Goal: Task Accomplishment & Management: Complete application form

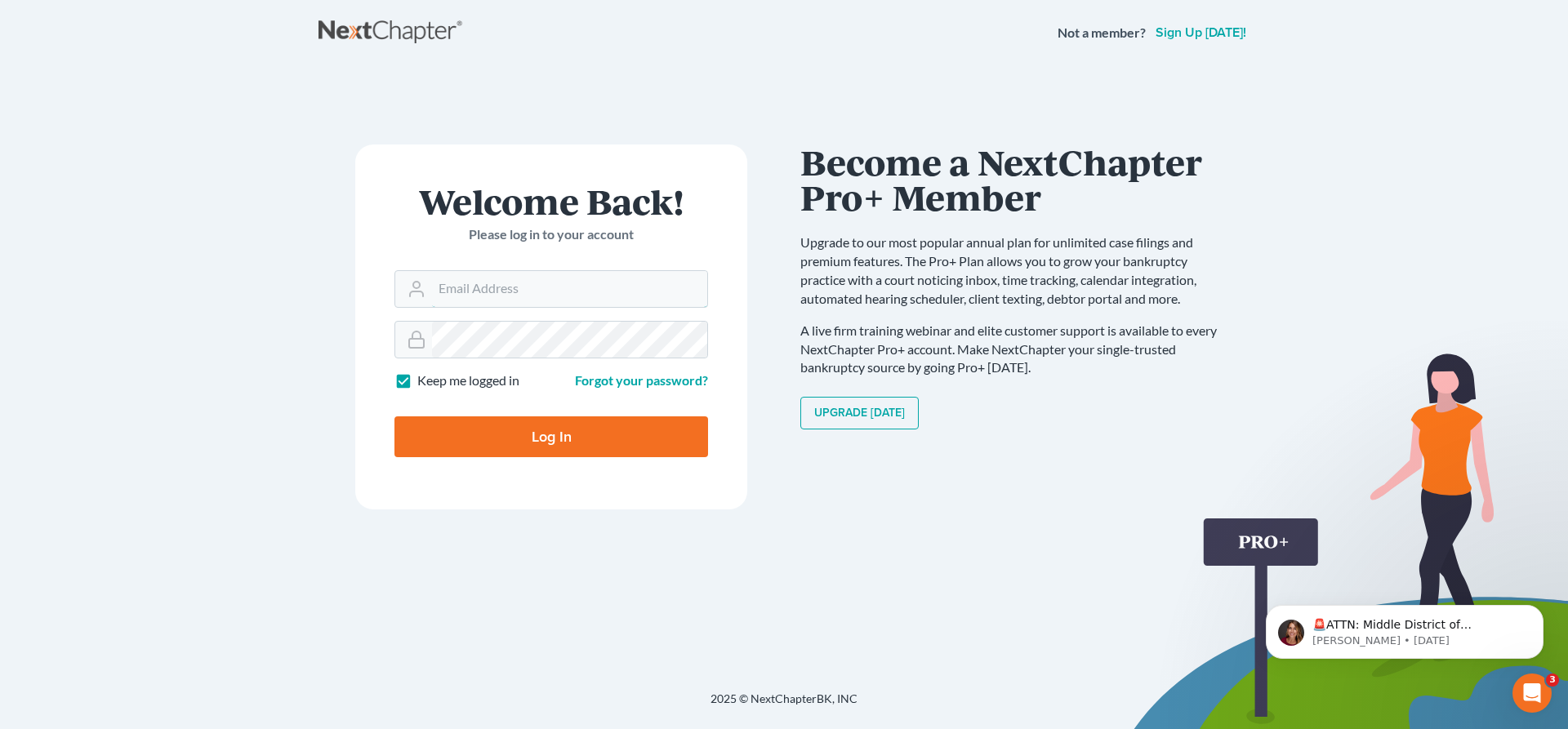
type input "[EMAIL_ADDRESS][DOMAIN_NAME]"
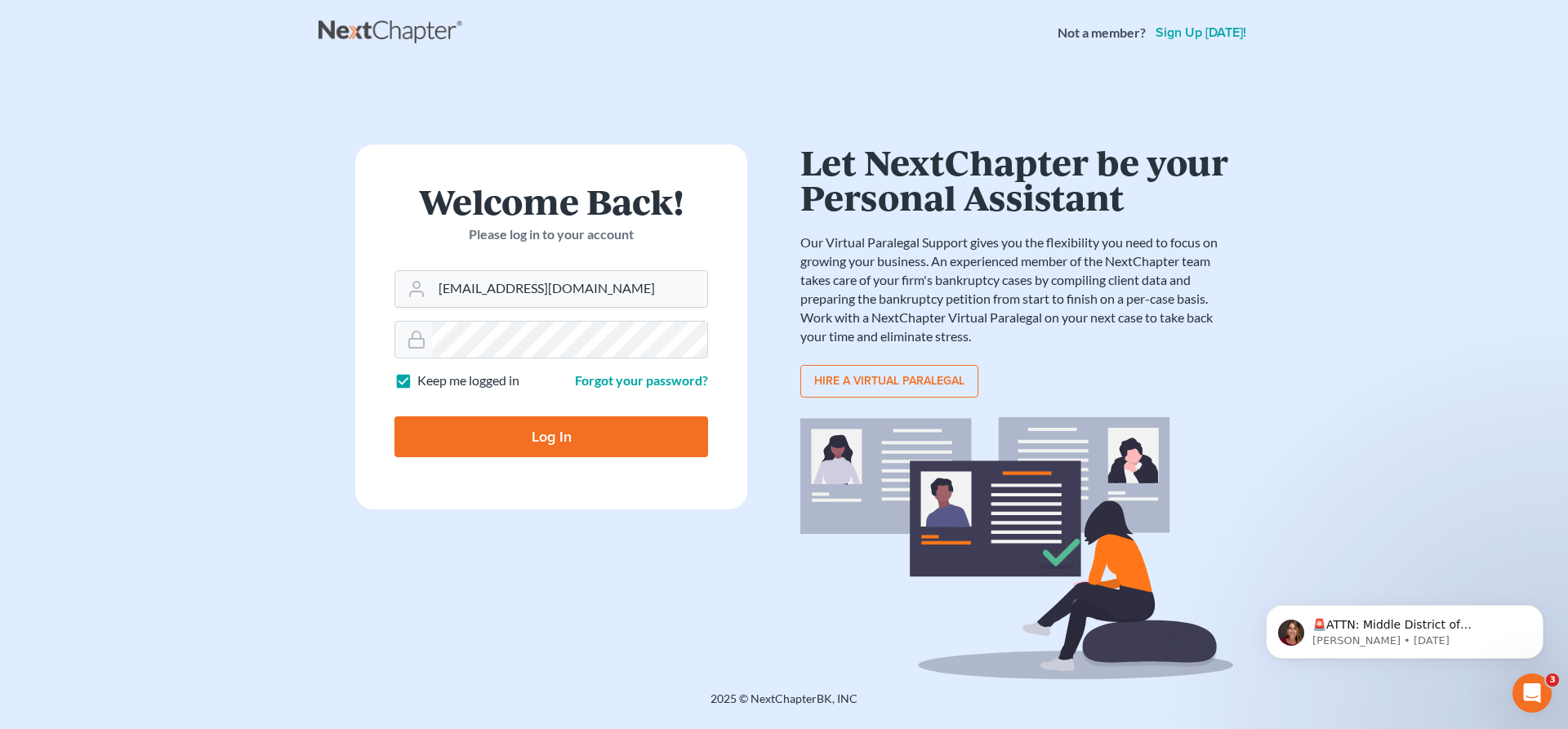
type input "Thinking..."
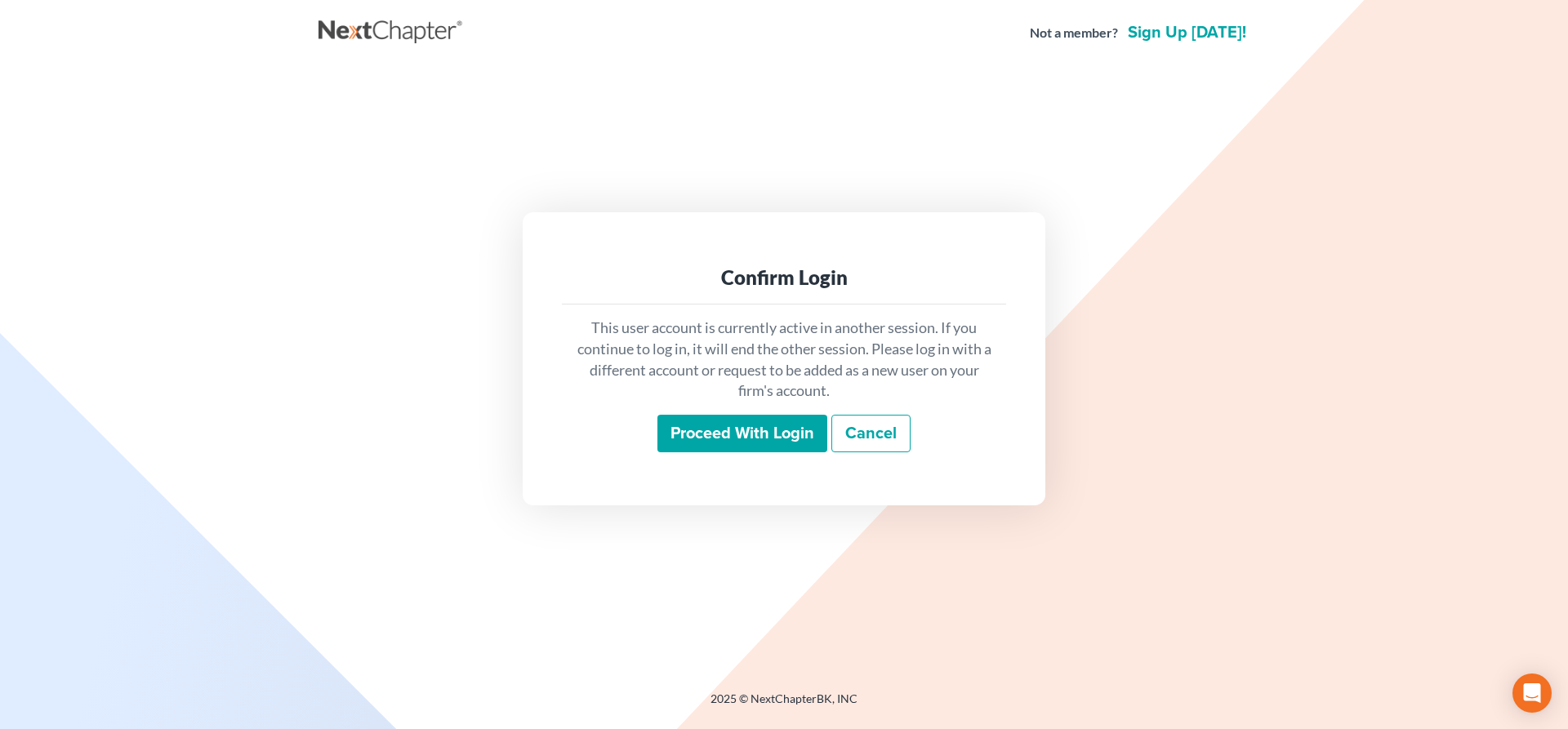
click at [794, 426] on input "Proceed with login" at bounding box center [742, 433] width 170 height 38
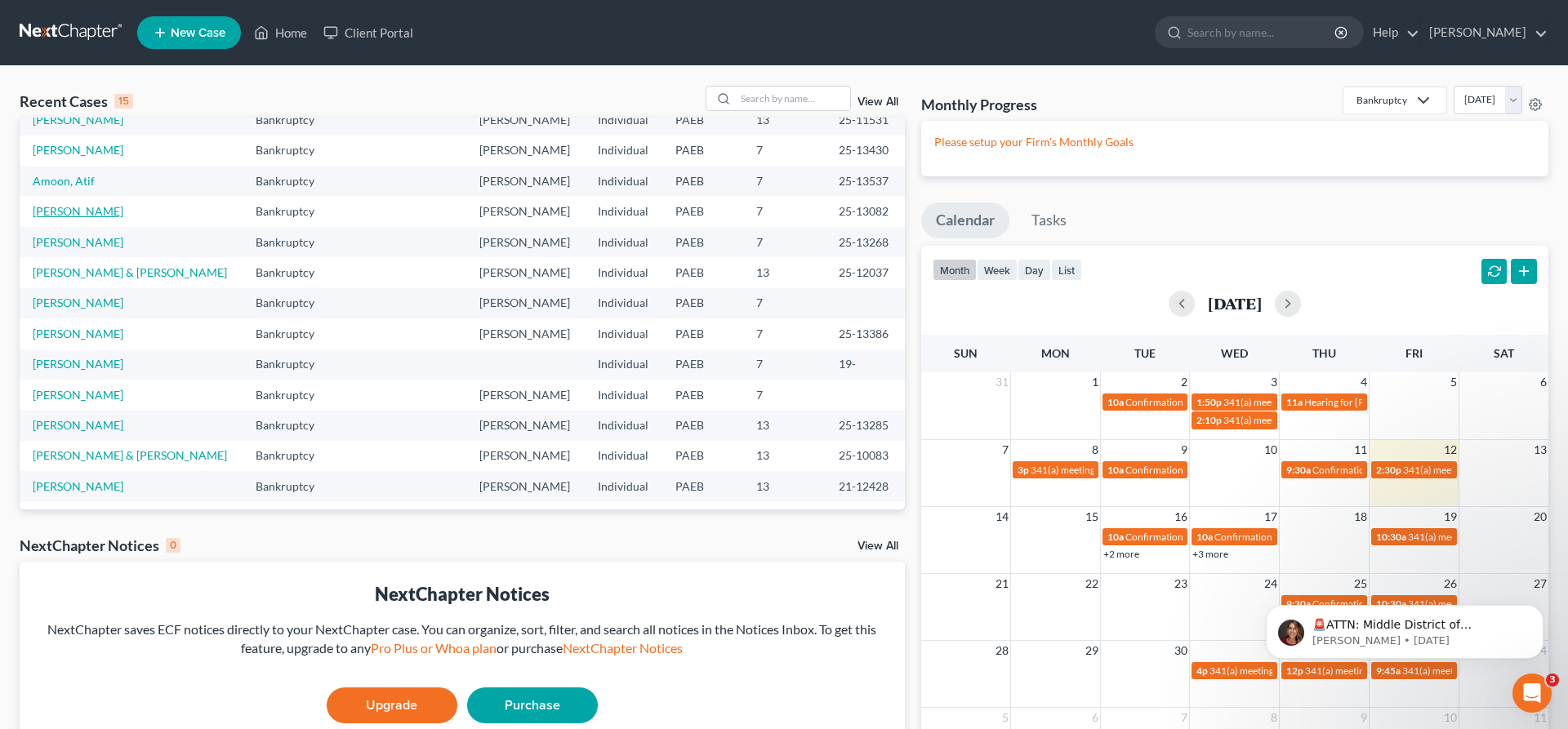
scroll to position [113, 0]
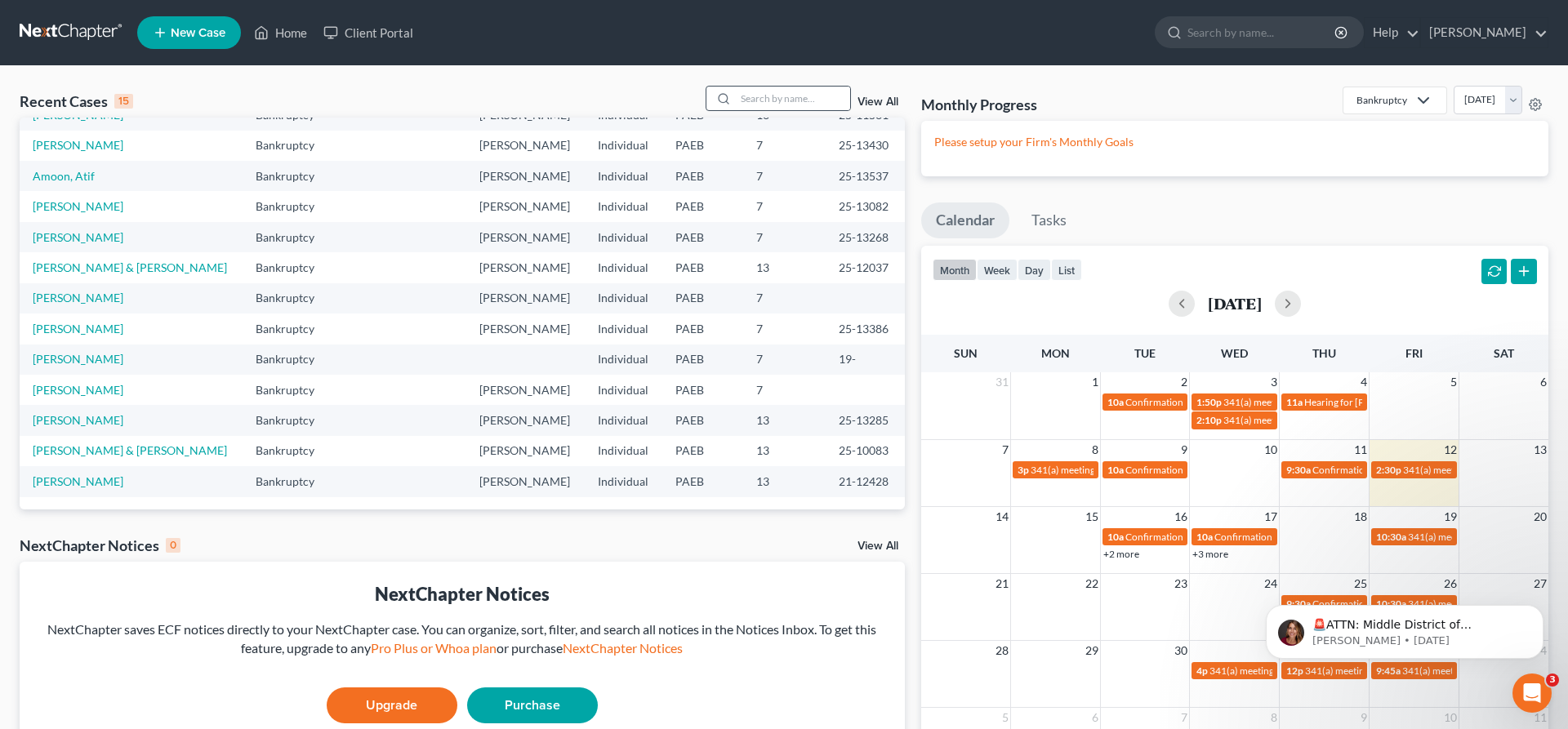
click at [722, 102] on div at bounding box center [722, 99] width 30 height 24
click at [745, 89] on input "search" at bounding box center [793, 99] width 115 height 24
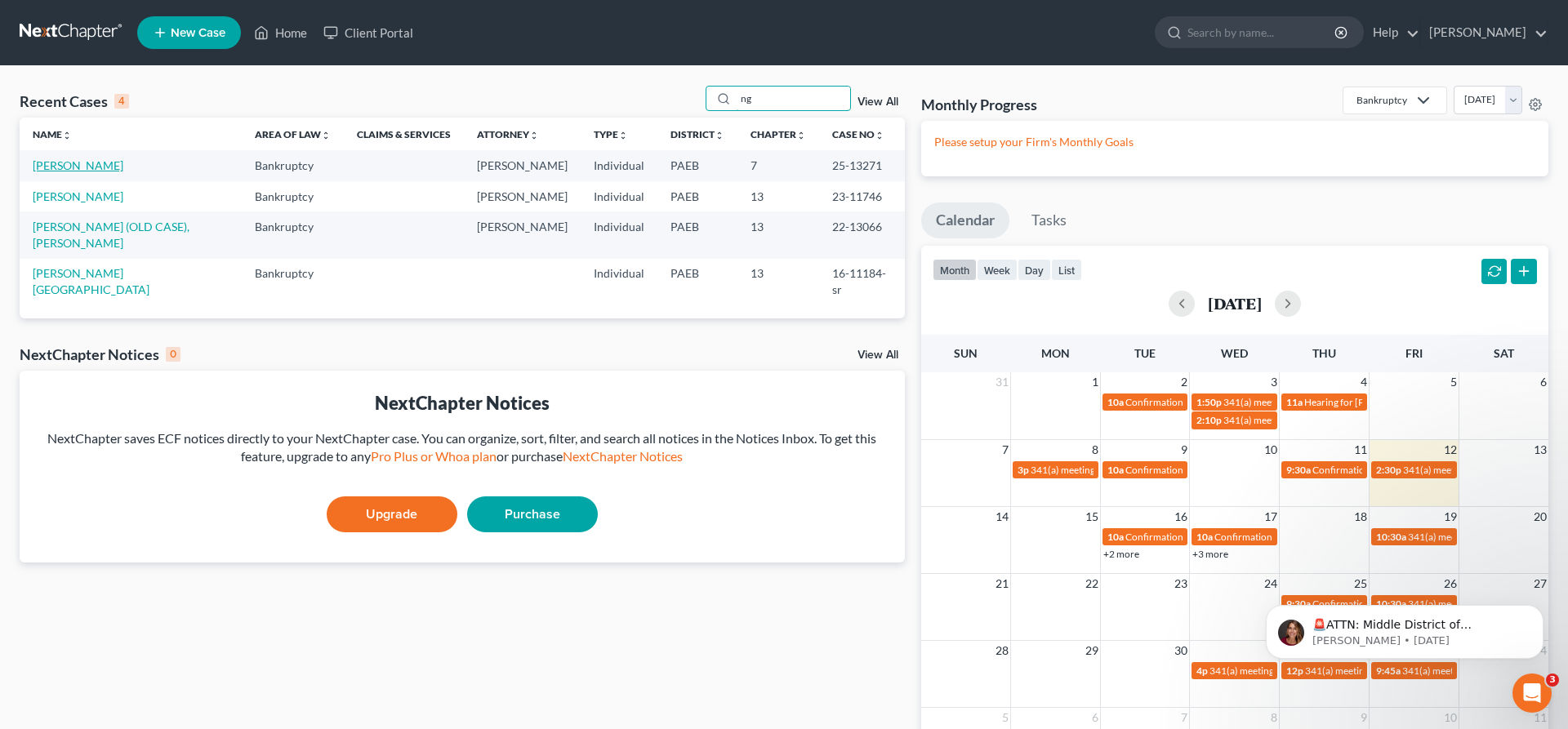
type input "ng"
click at [67, 164] on link "Nguyen, Vinh" at bounding box center [78, 164] width 91 height 14
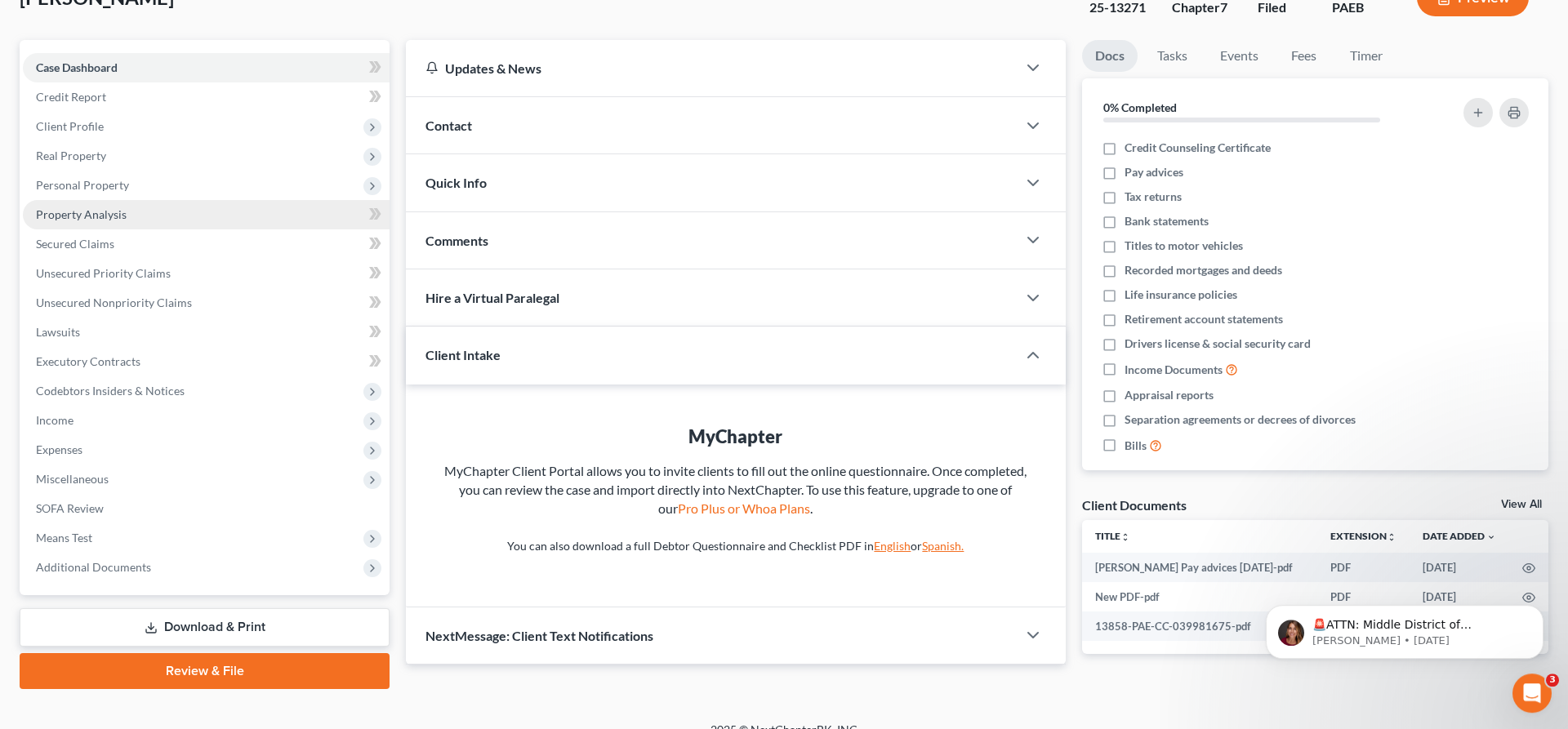
scroll to position [137, 0]
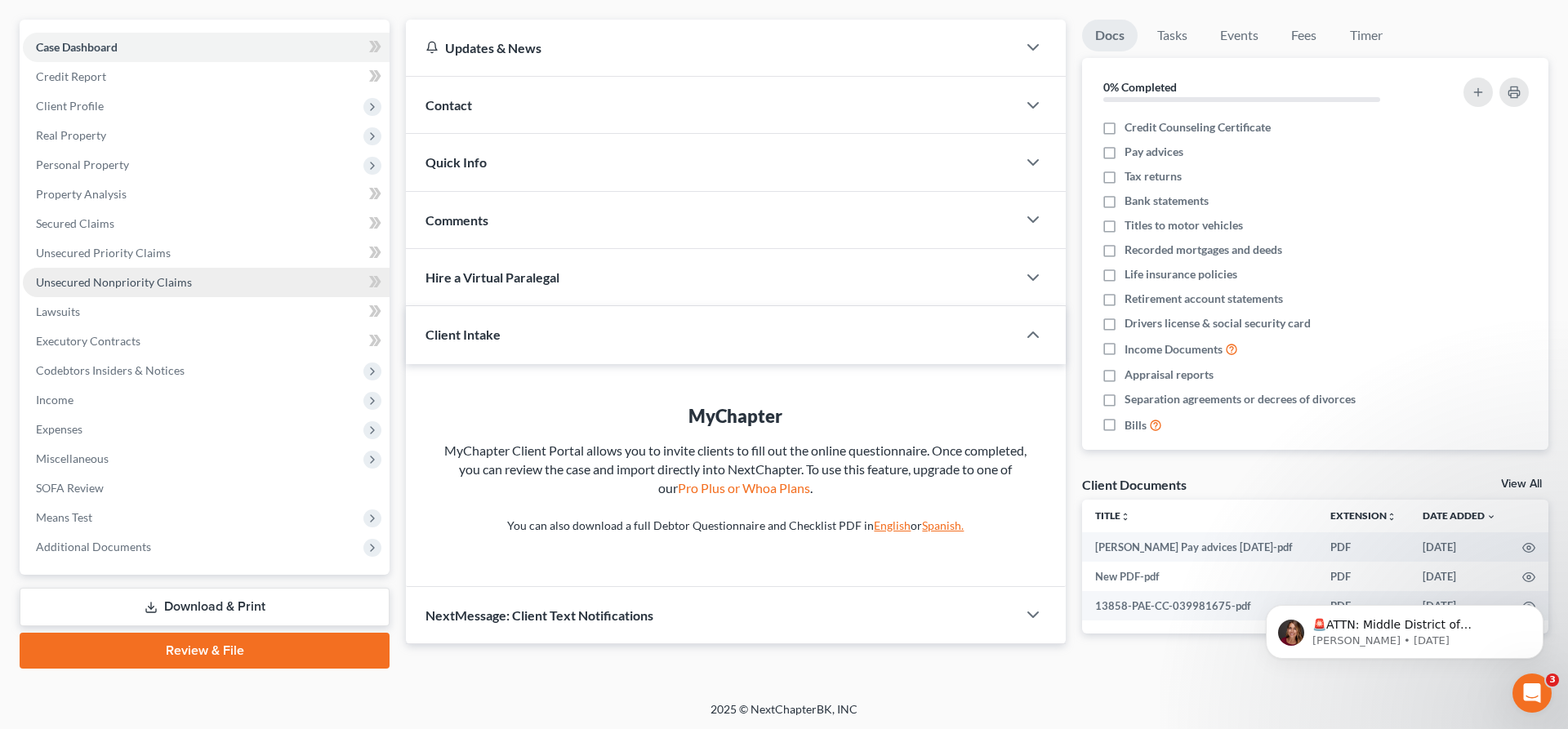
click at [160, 292] on link "Unsecured Nonpriority Claims" at bounding box center [206, 283] width 367 height 30
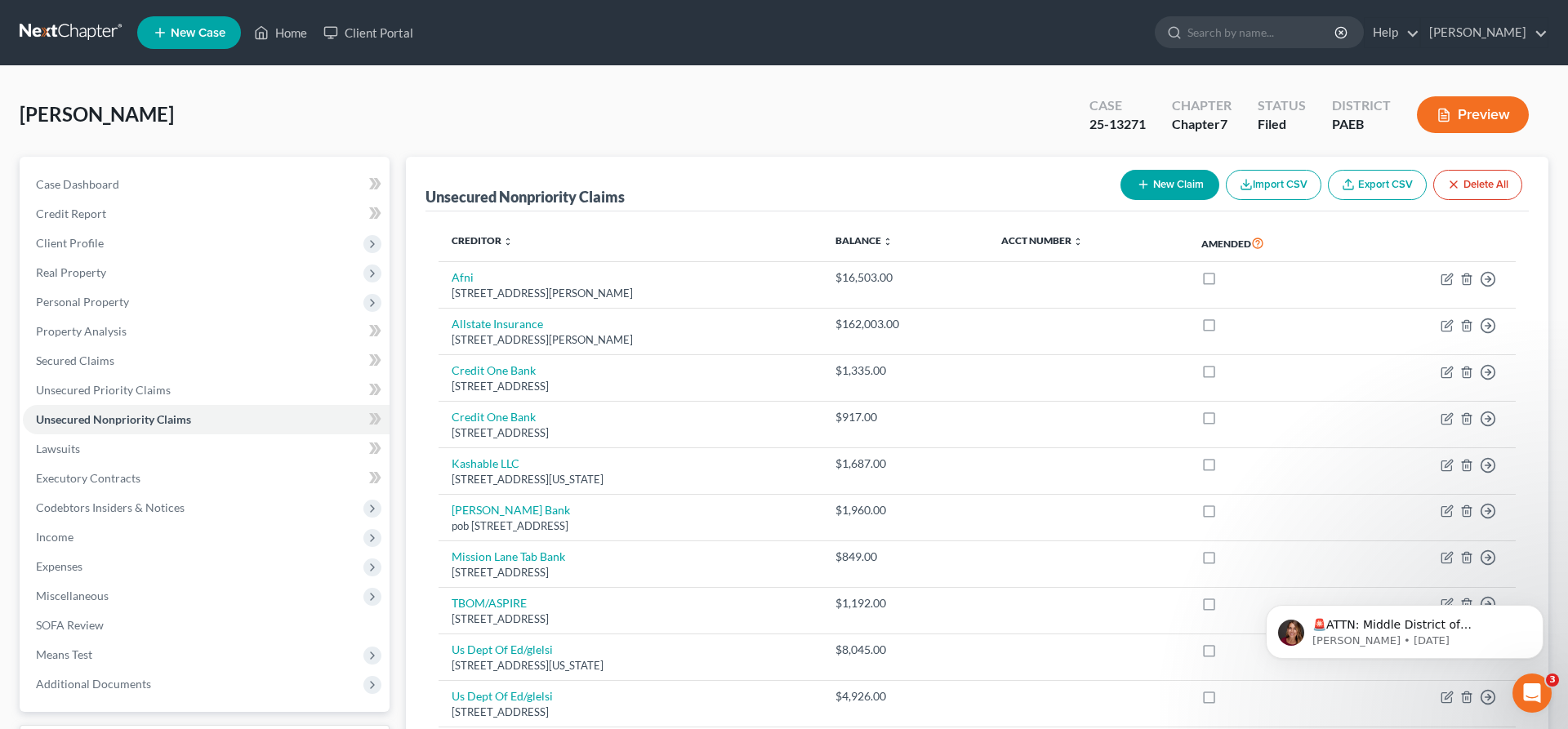
click at [1157, 184] on button "New Claim" at bounding box center [1170, 185] width 99 height 30
select select "0"
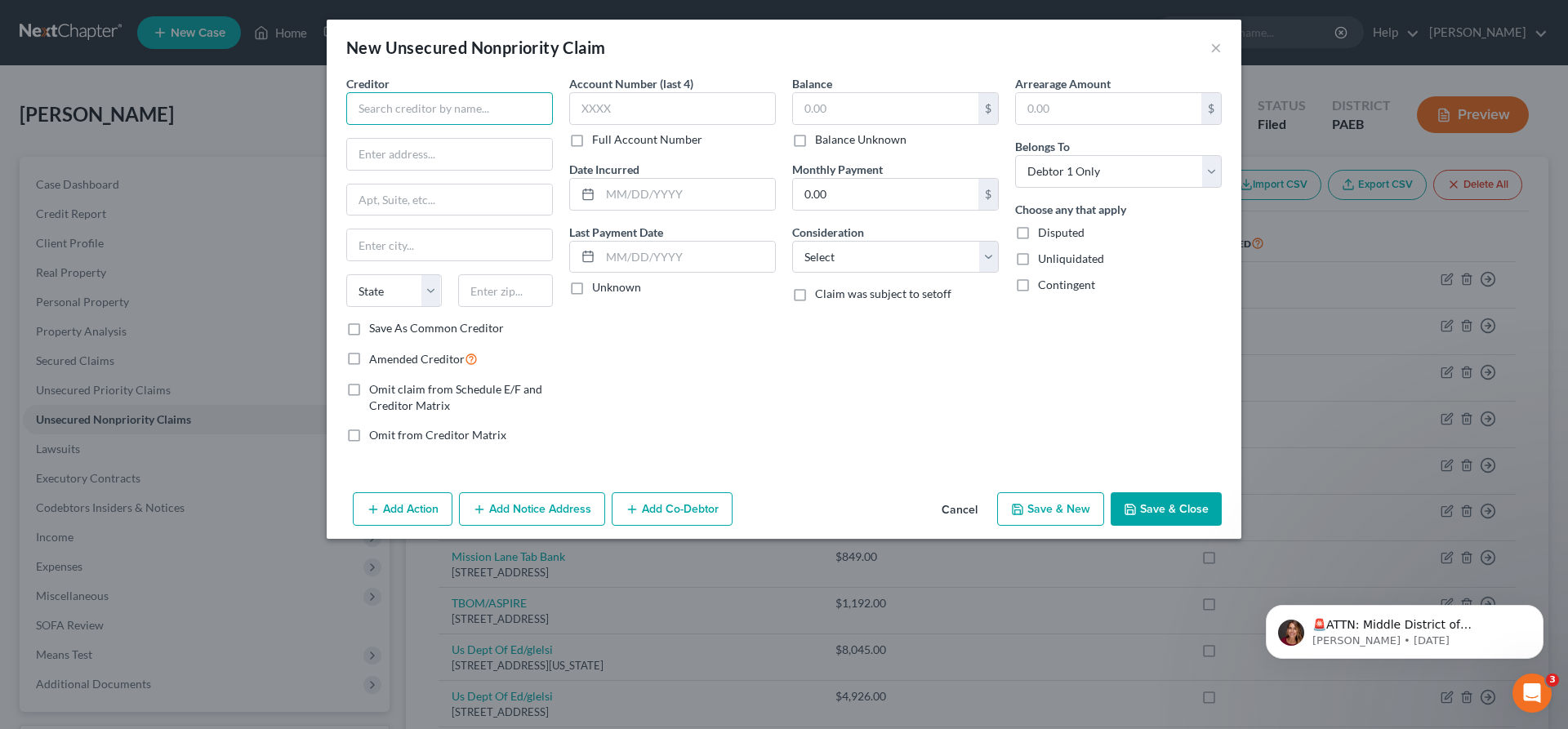
click at [413, 120] on input "text" at bounding box center [450, 108] width 207 height 32
click at [425, 150] on input "text" at bounding box center [450, 154] width 205 height 31
drag, startPoint x: 420, startPoint y: 117, endPoint x: 302, endPoint y: 102, distance: 118.9
click at [346, 103] on input "Brightside" at bounding box center [450, 108] width 207 height 32
type input "Brightside Financial Care, LLC"
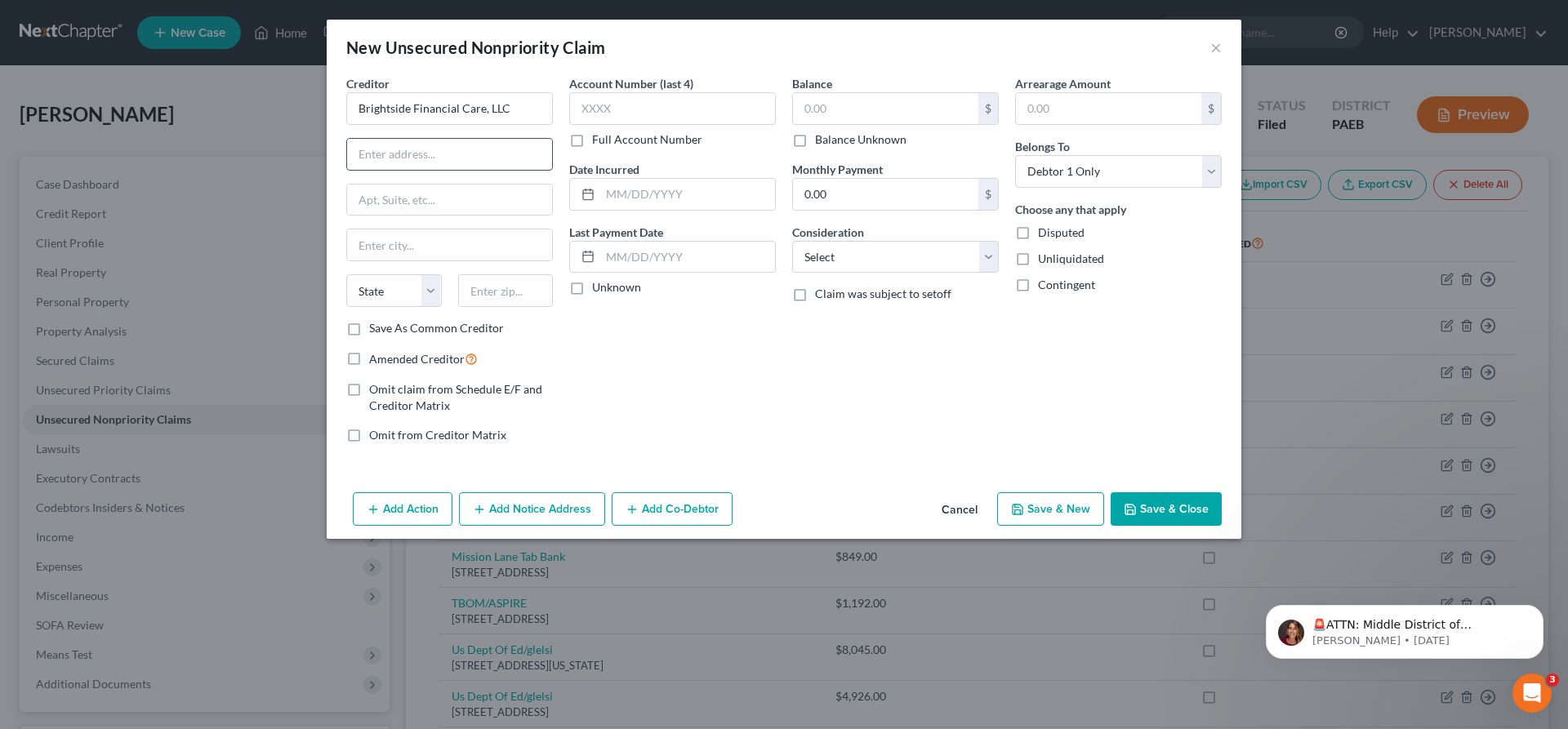
click at [370, 157] on input "text" at bounding box center [450, 154] width 205 height 31
type input "12575 Wolford D"
click at [493, 297] on input "text" at bounding box center [505, 290] width 95 height 32
type input "46038"
click at [389, 257] on input "text" at bounding box center [450, 245] width 205 height 31
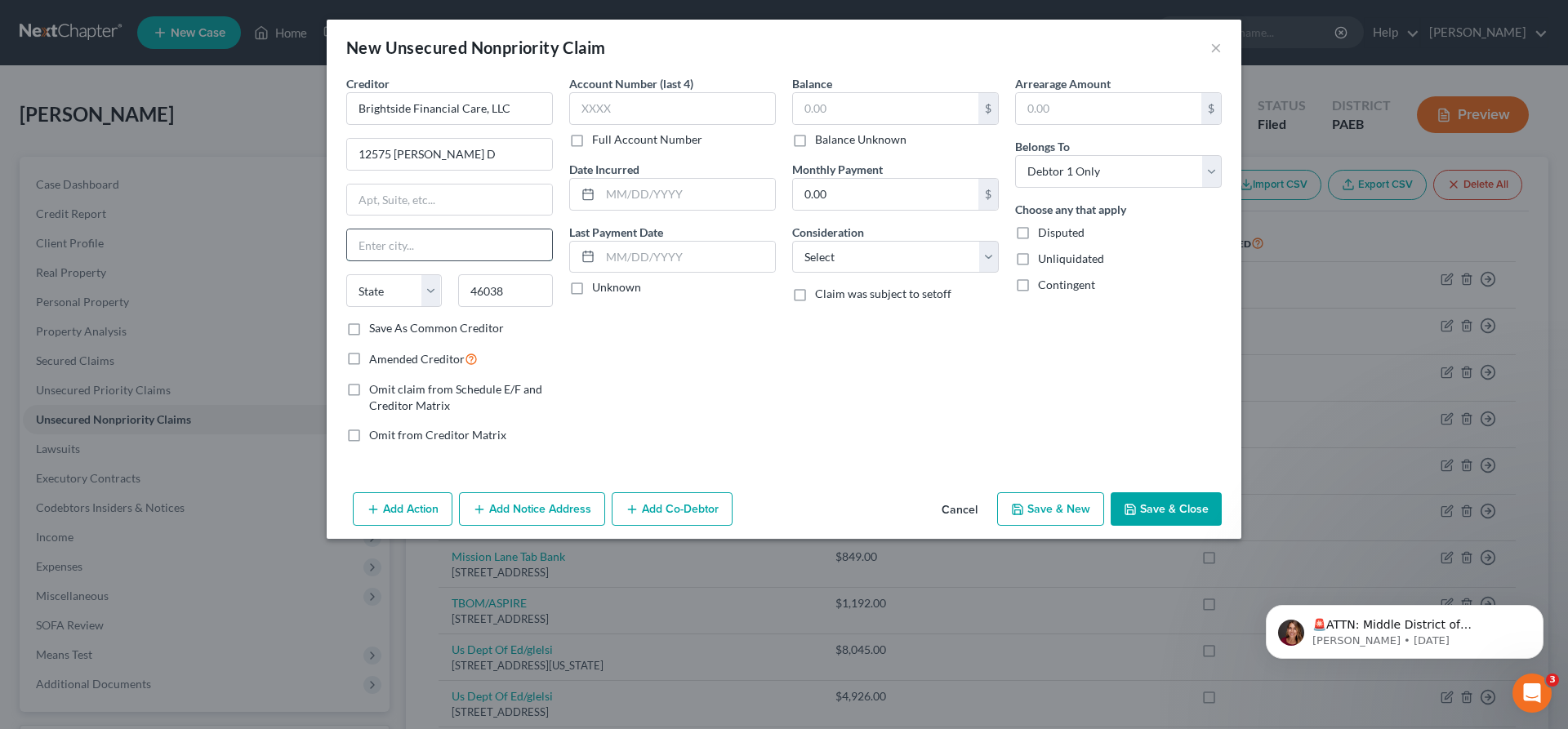
type input "Fishers"
select select "15"
click at [642, 110] on input "text" at bounding box center [673, 108] width 207 height 32
click at [863, 109] on input "text" at bounding box center [885, 109] width 186 height 31
type input "1,540.59"
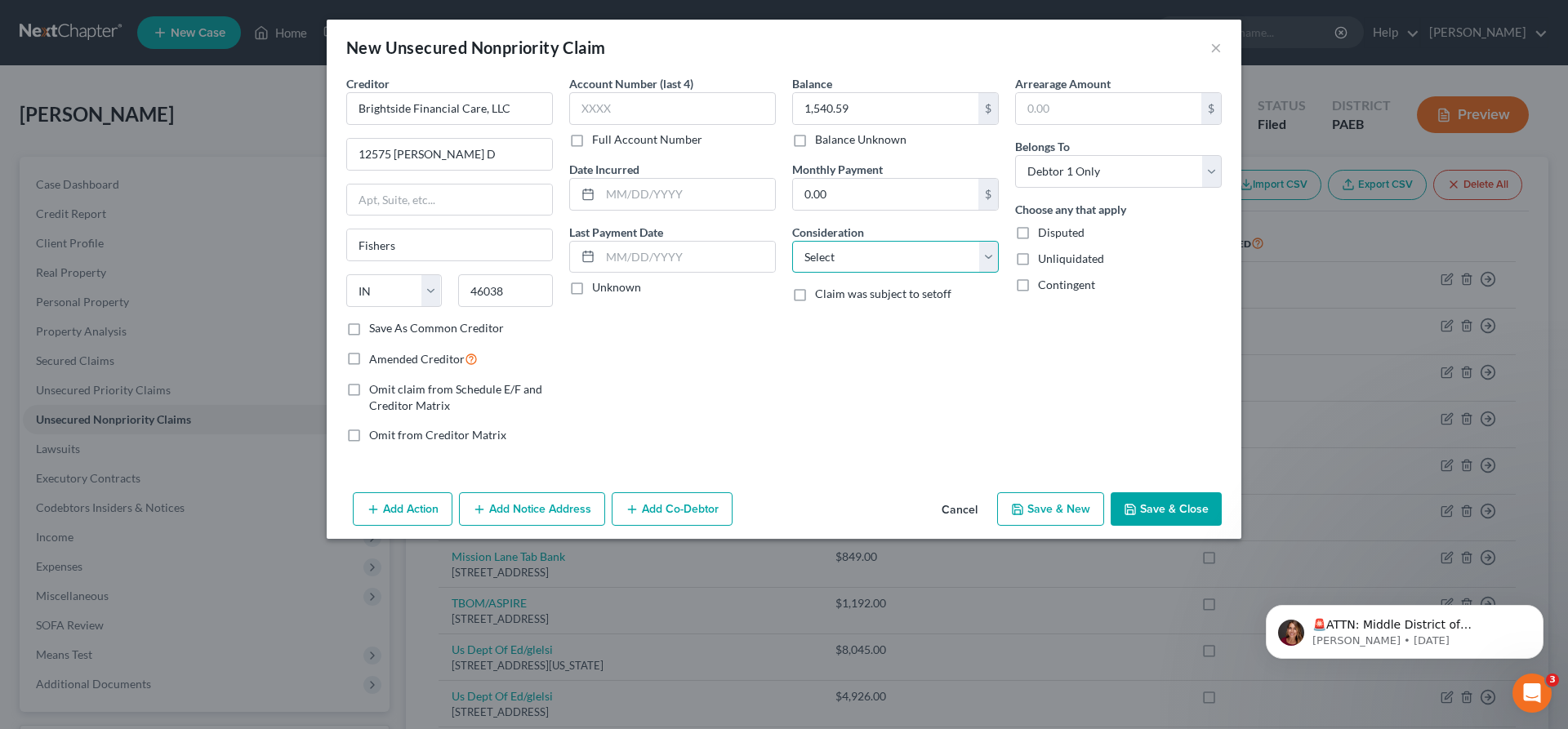
click at [792, 241] on select "Select Cable / Satellite Services Collection Agency Credit Card Debt Debt Couns…" at bounding box center [895, 257] width 207 height 32
select select "10"
click option "Monies Loaned / Advanced" at bounding box center [0, 0] width 0 height 0
click at [629, 119] on input "text" at bounding box center [673, 108] width 207 height 32
click at [723, 358] on div "Account Number (last 4) Full Account Number Date Incurred Last Payment Date Unk…" at bounding box center [672, 265] width 223 height 382
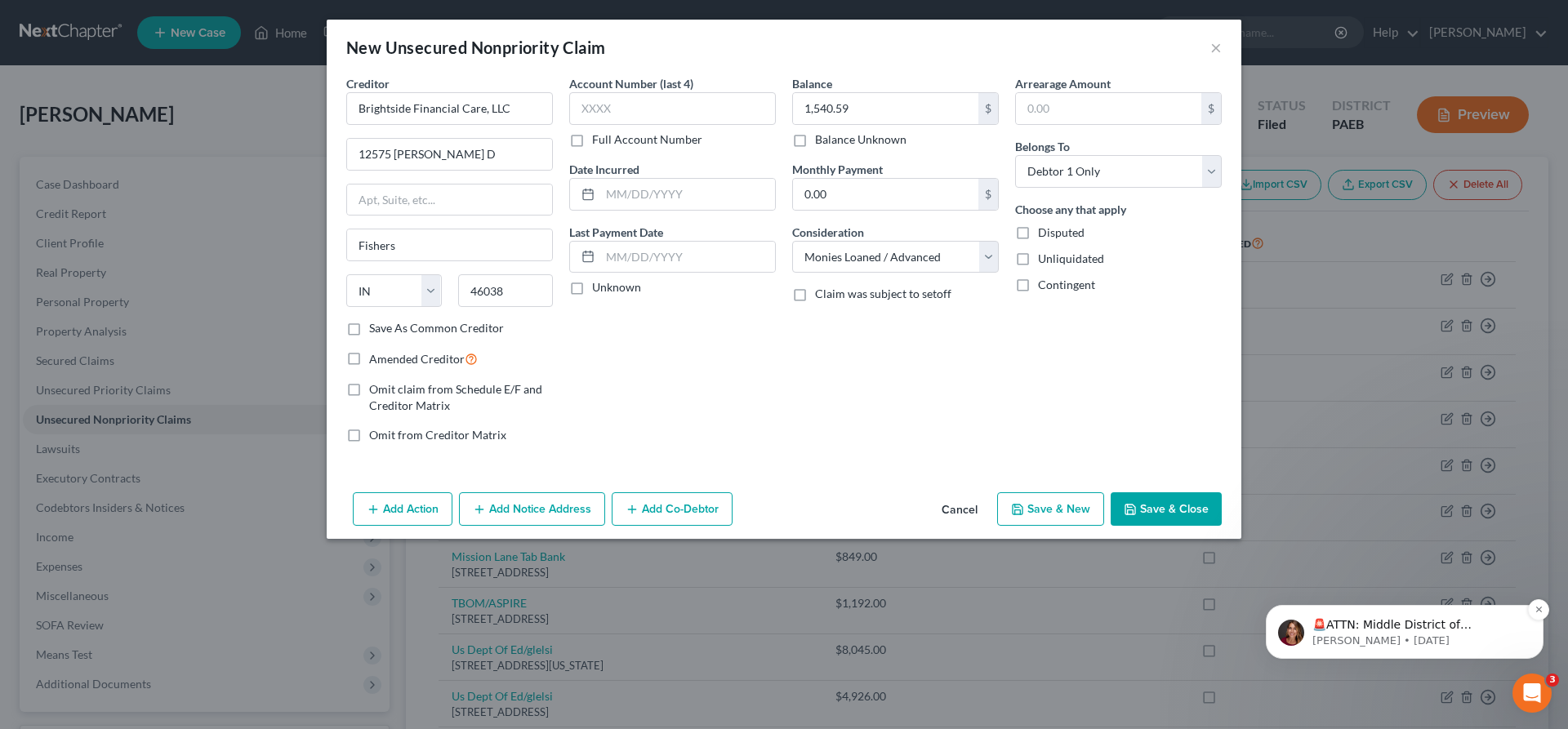
click at [1370, 627] on p "🚨ATTN: Middle District of Florida The court has added a new Credit Counseling F…" at bounding box center [1417, 626] width 211 height 17
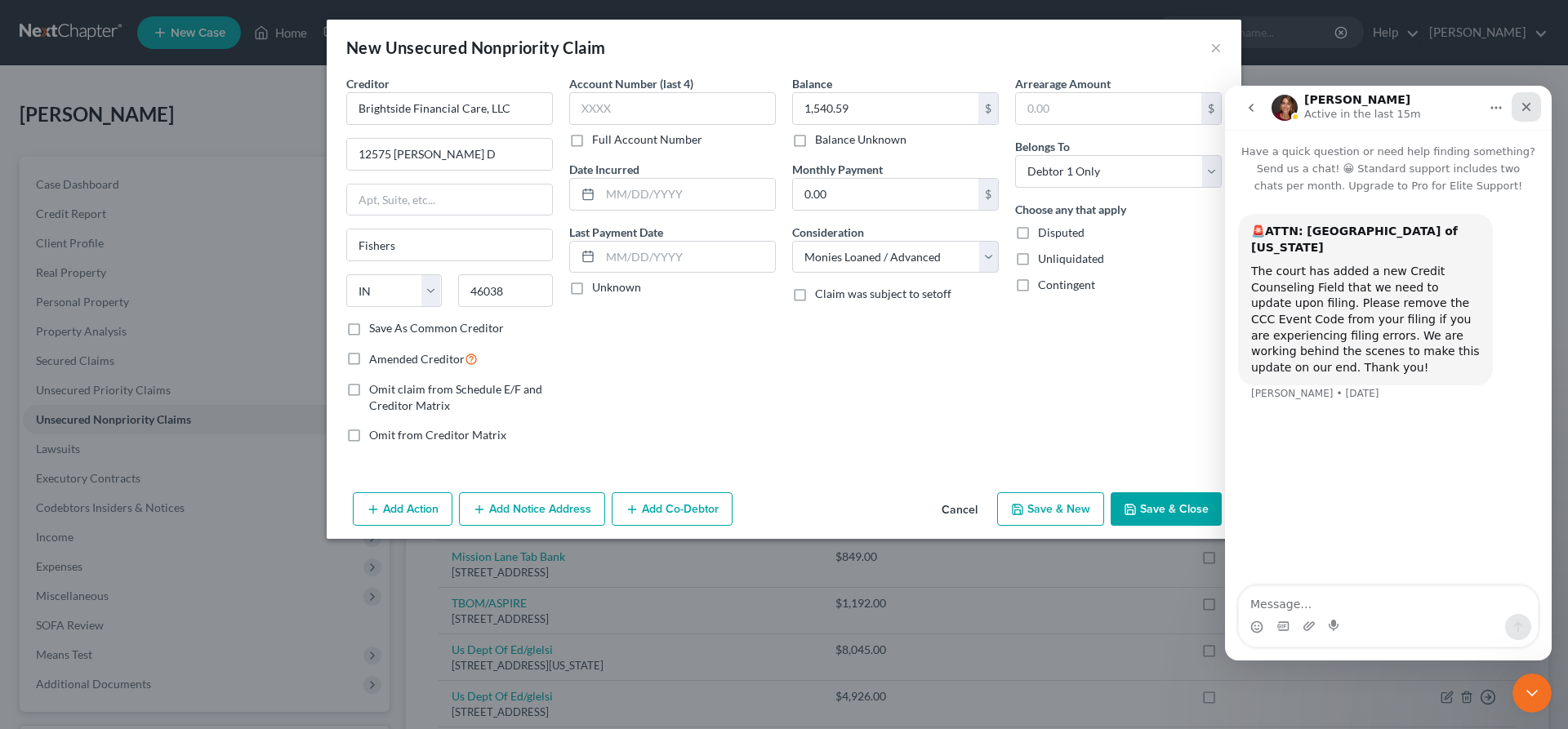
click at [1533, 109] on div "Close" at bounding box center [1526, 107] width 30 height 30
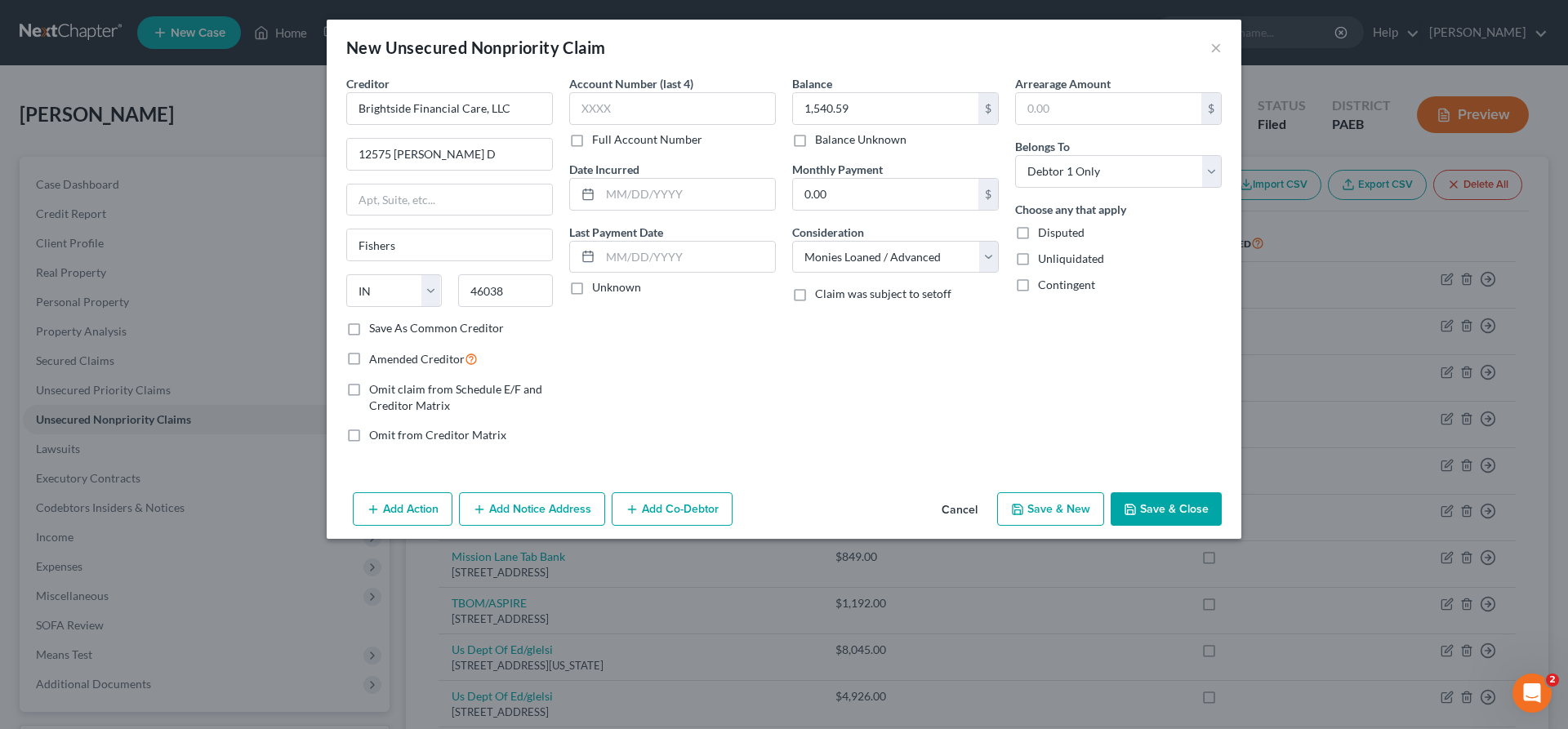
click at [1163, 499] on button "Save & Close" at bounding box center [1166, 509] width 111 height 34
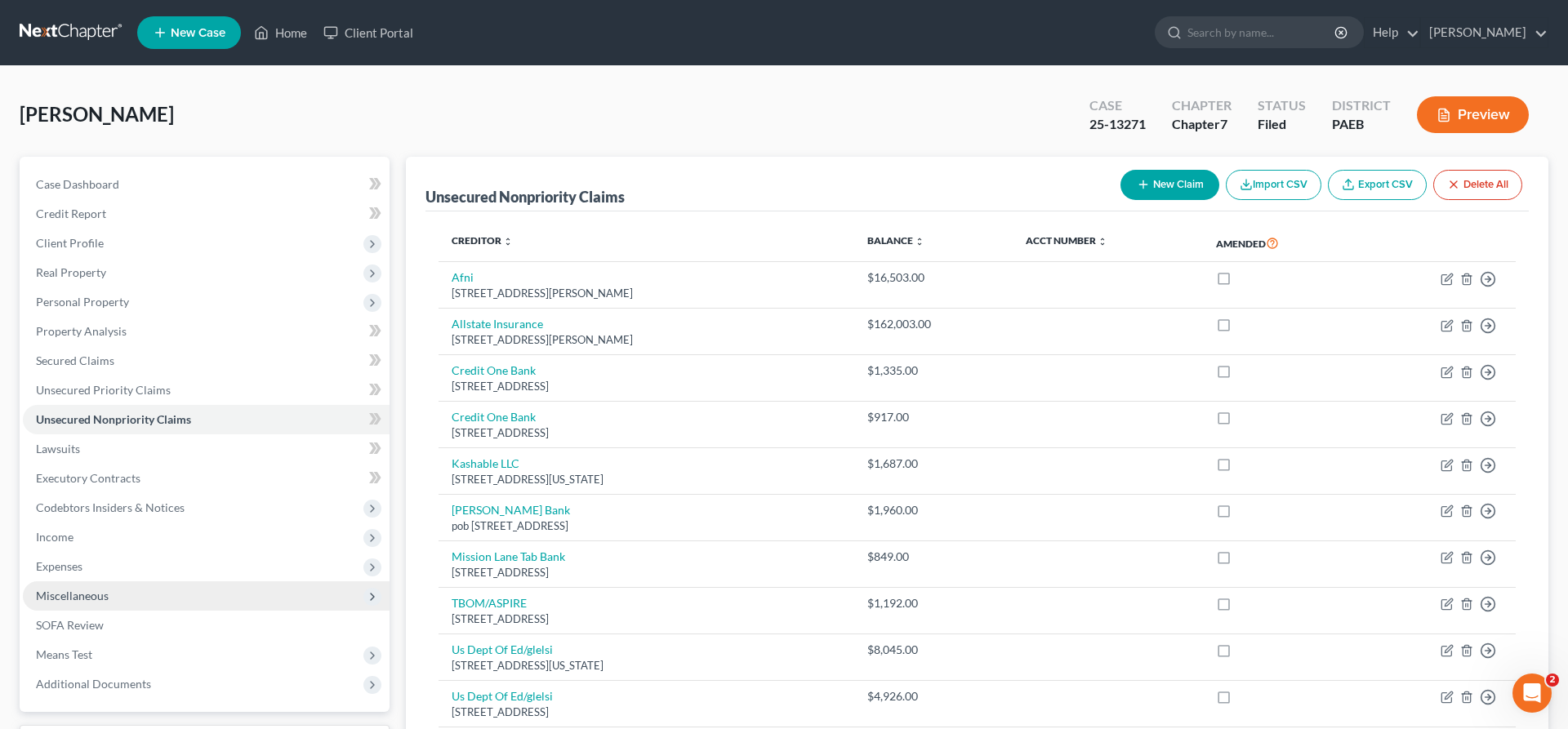
scroll to position [268, 0]
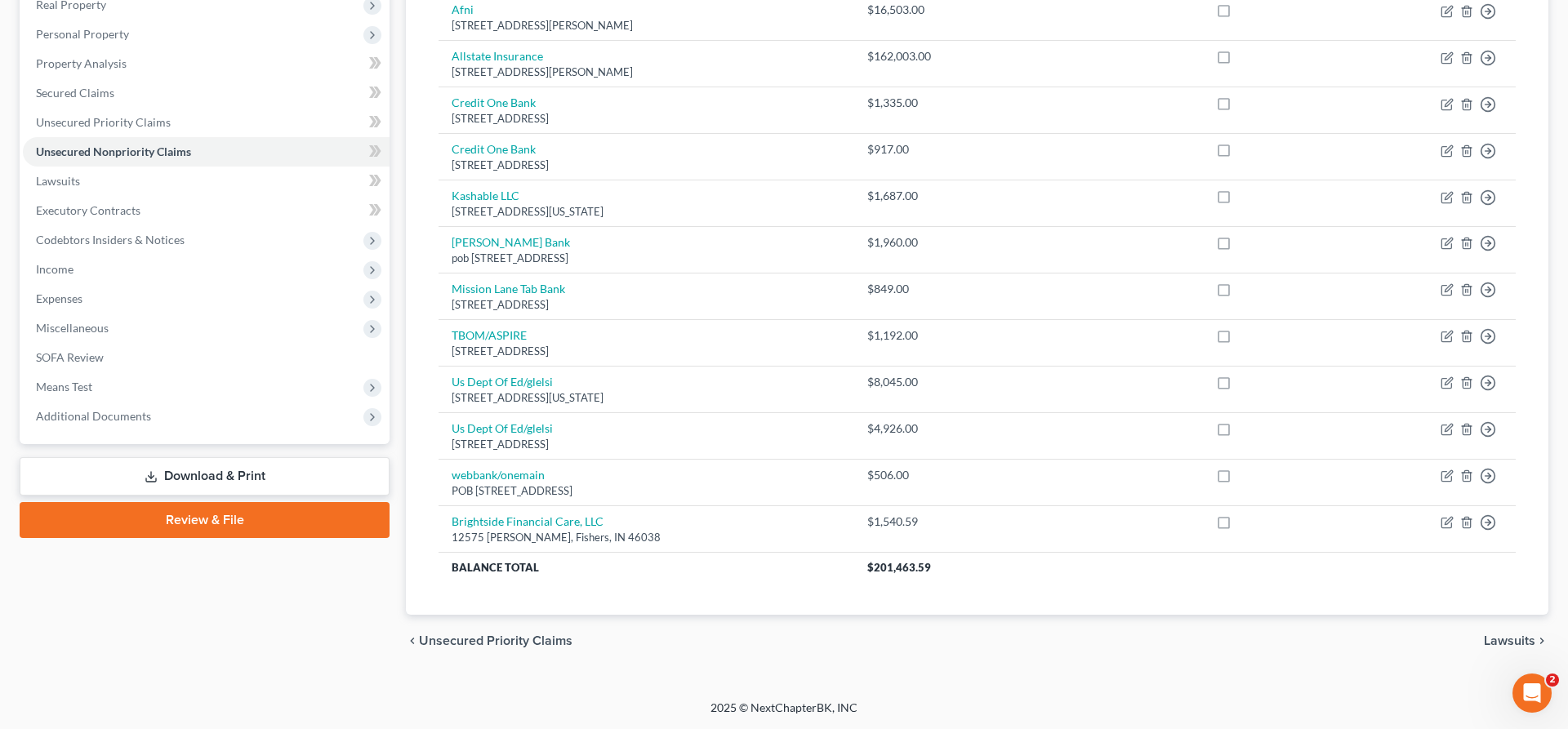
click at [231, 468] on link "Download & Print" at bounding box center [204, 477] width 370 height 39
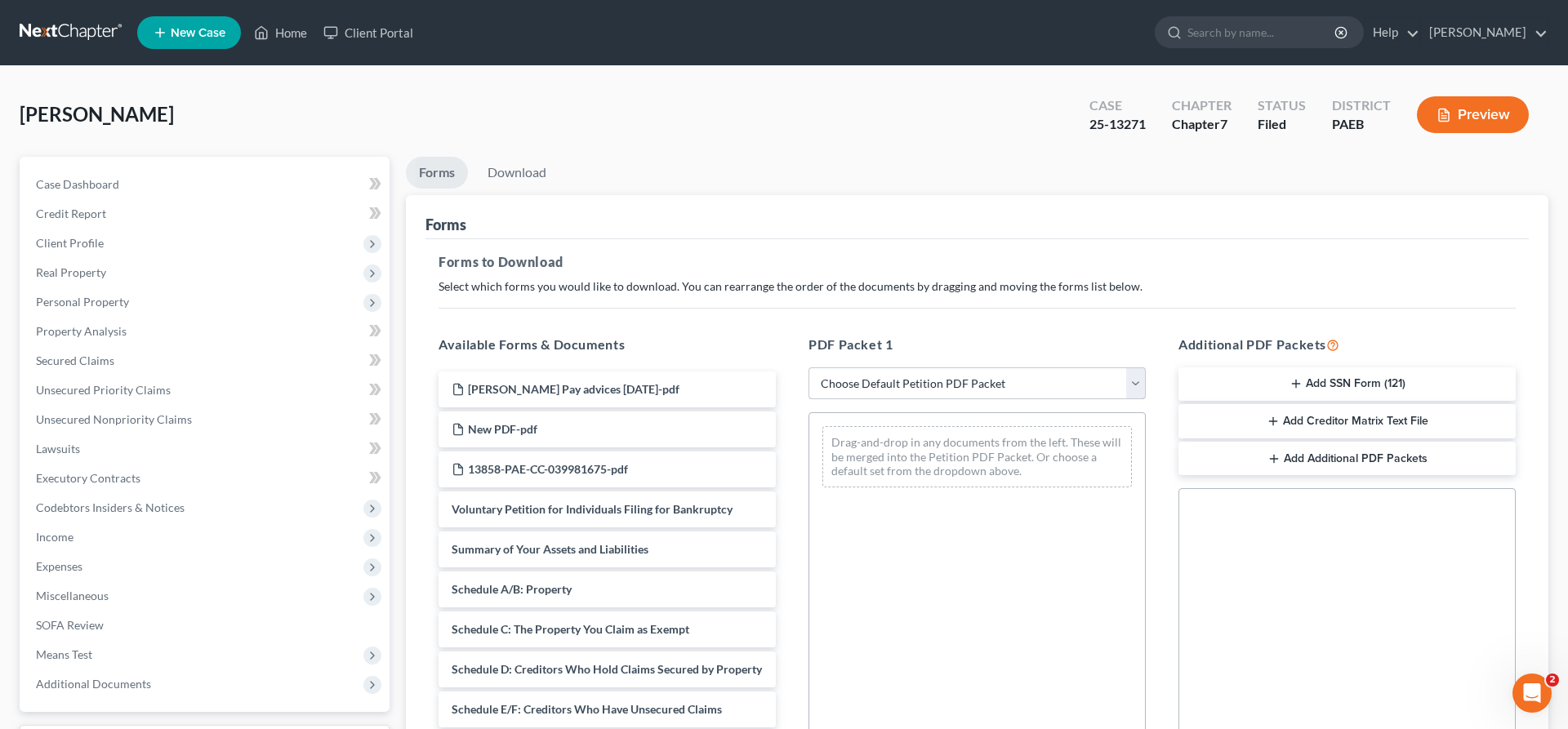
click at [808, 368] on select "Choose Default Petition PDF Packet Complete Bankruptcy Petition (all forms and …" at bounding box center [977, 383] width 337 height 32
select select "2"
click option "Amended Forms" at bounding box center [0, 0] width 0 height 0
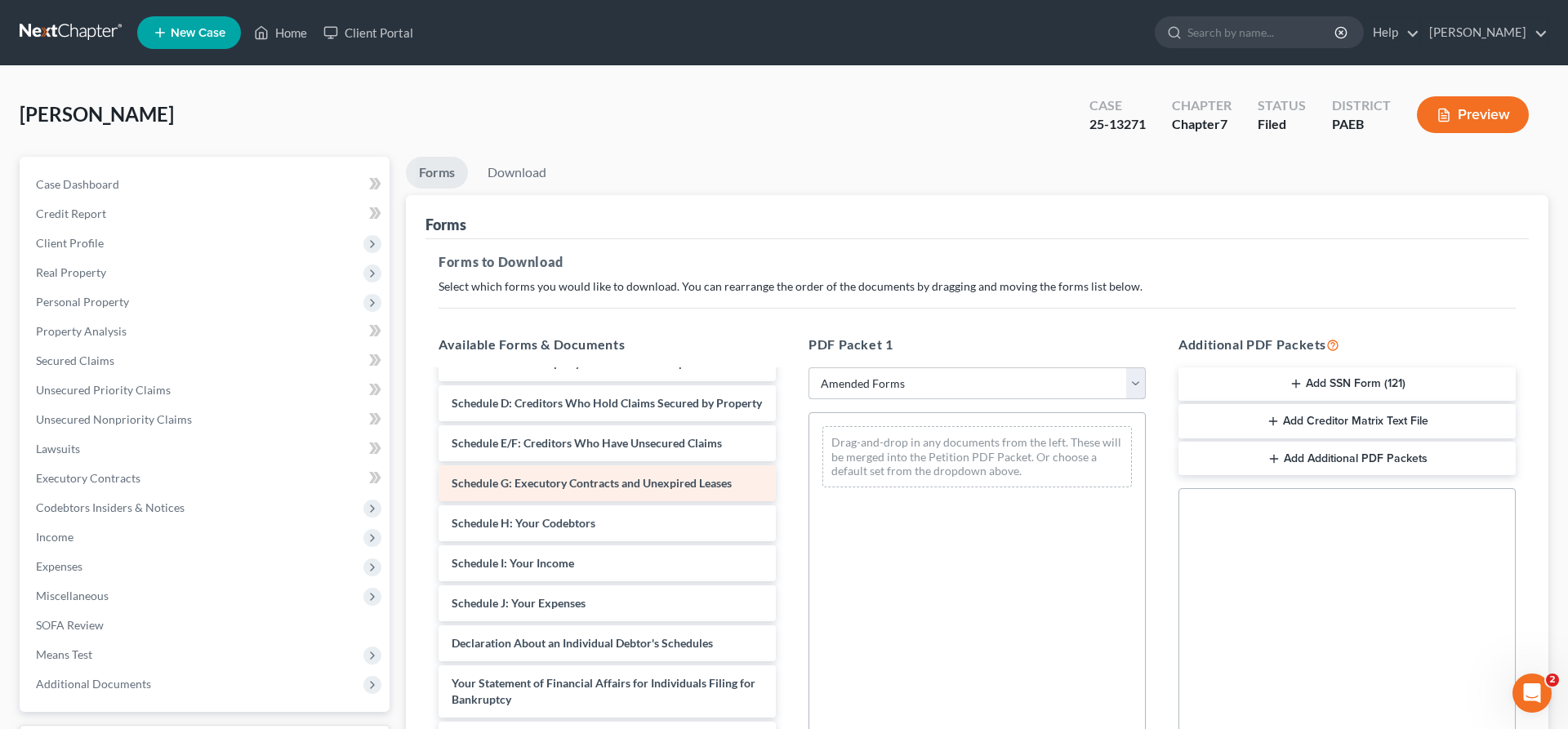
scroll to position [166, 0]
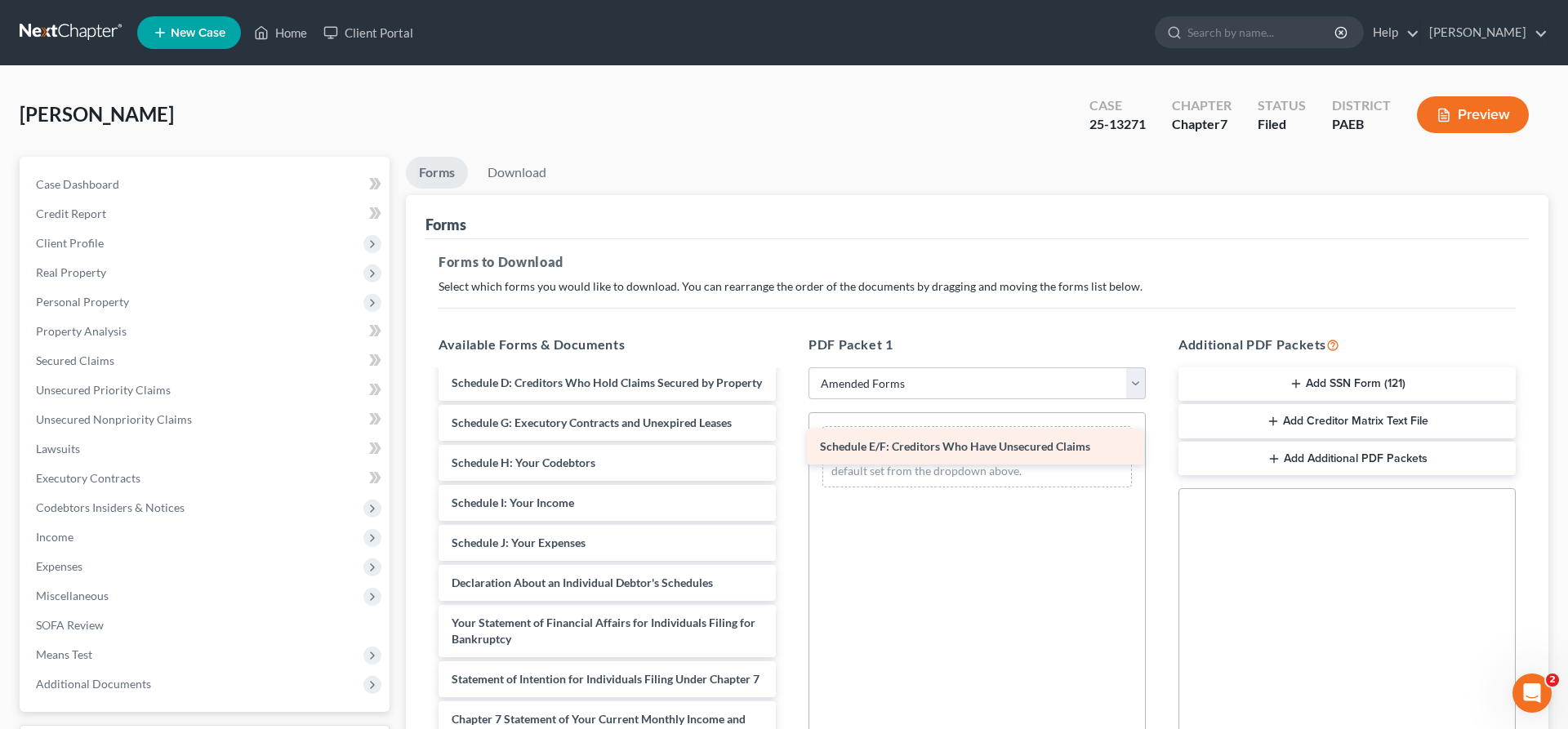
drag, startPoint x: 650, startPoint y: 423, endPoint x: 1018, endPoint y: 447, distance: 368.8
click at [789, 447] on div "Schedule E/F: Creditors Who Have Unsecured Claims Voluntary Petition for Indivi…" at bounding box center [606, 588] width 363 height 765
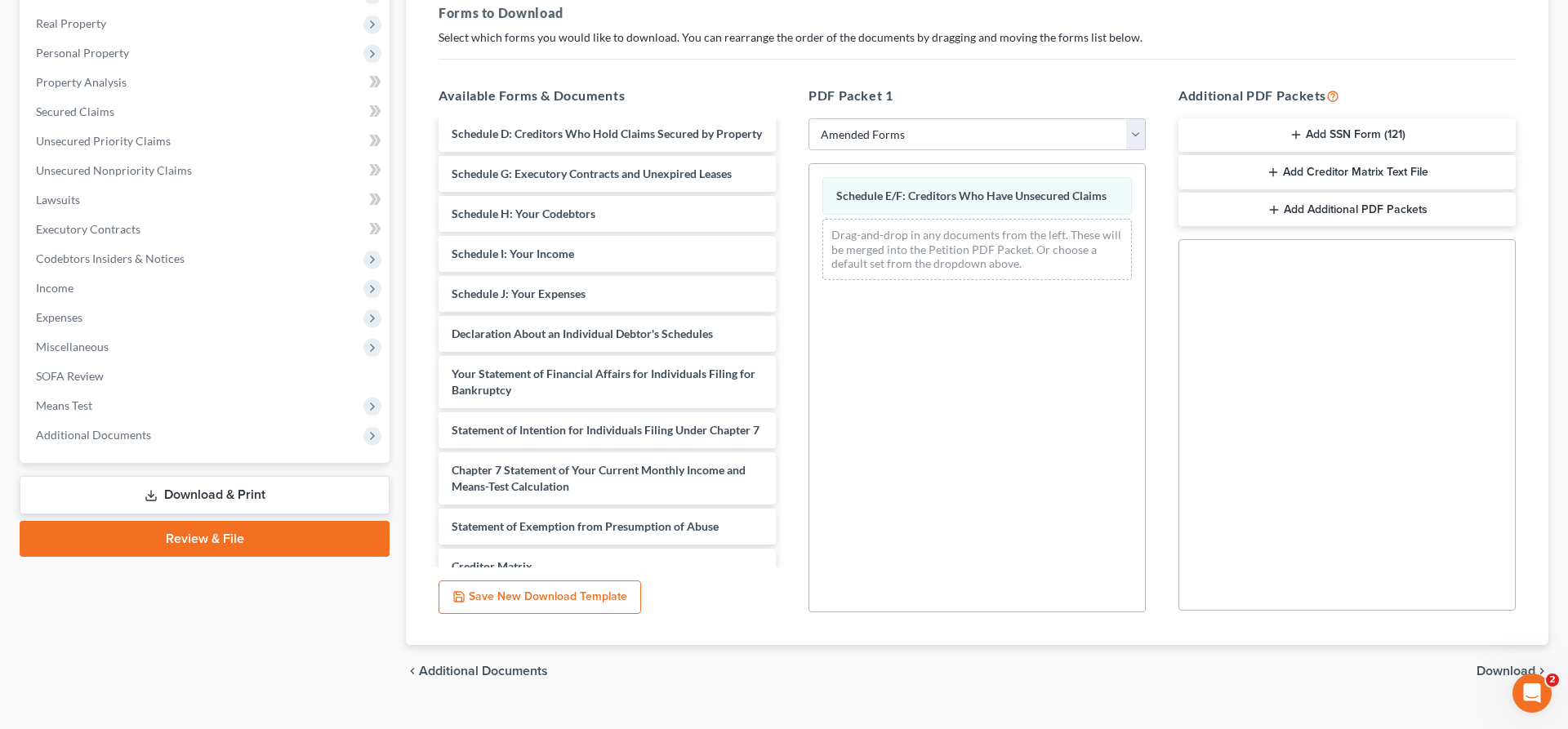
scroll to position [278, 0]
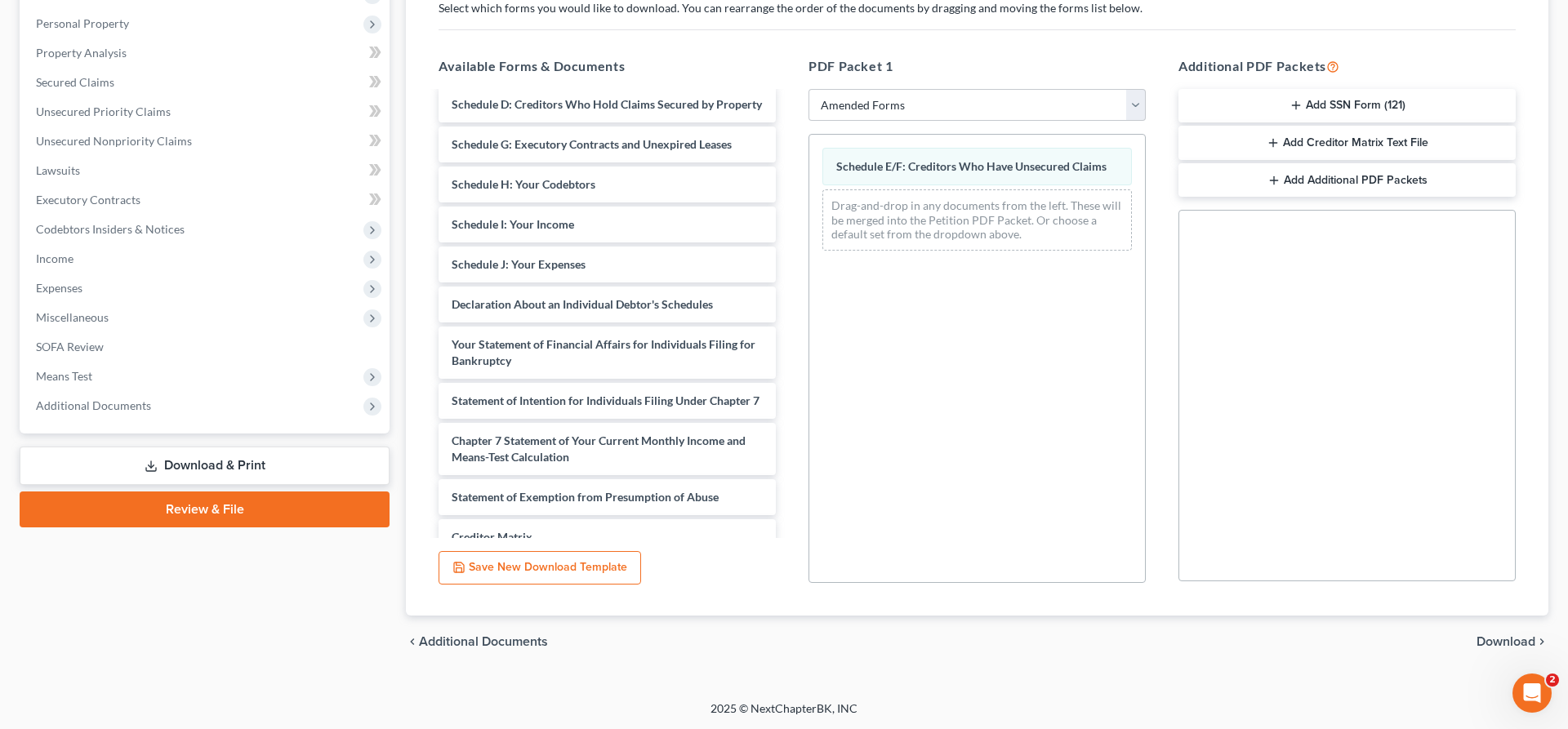
click at [1498, 636] on span "Download" at bounding box center [1506, 642] width 59 height 13
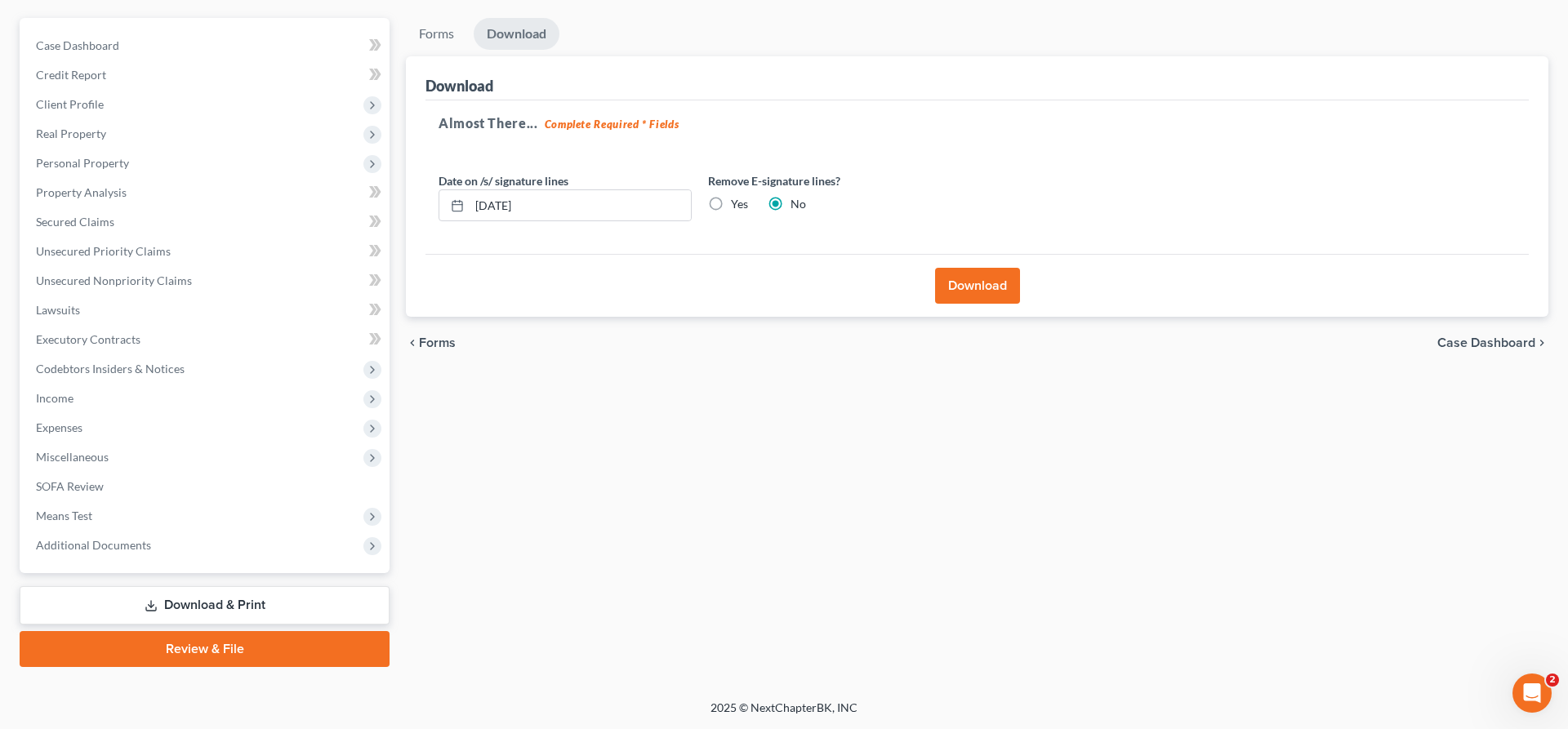
scroll to position [137, 0]
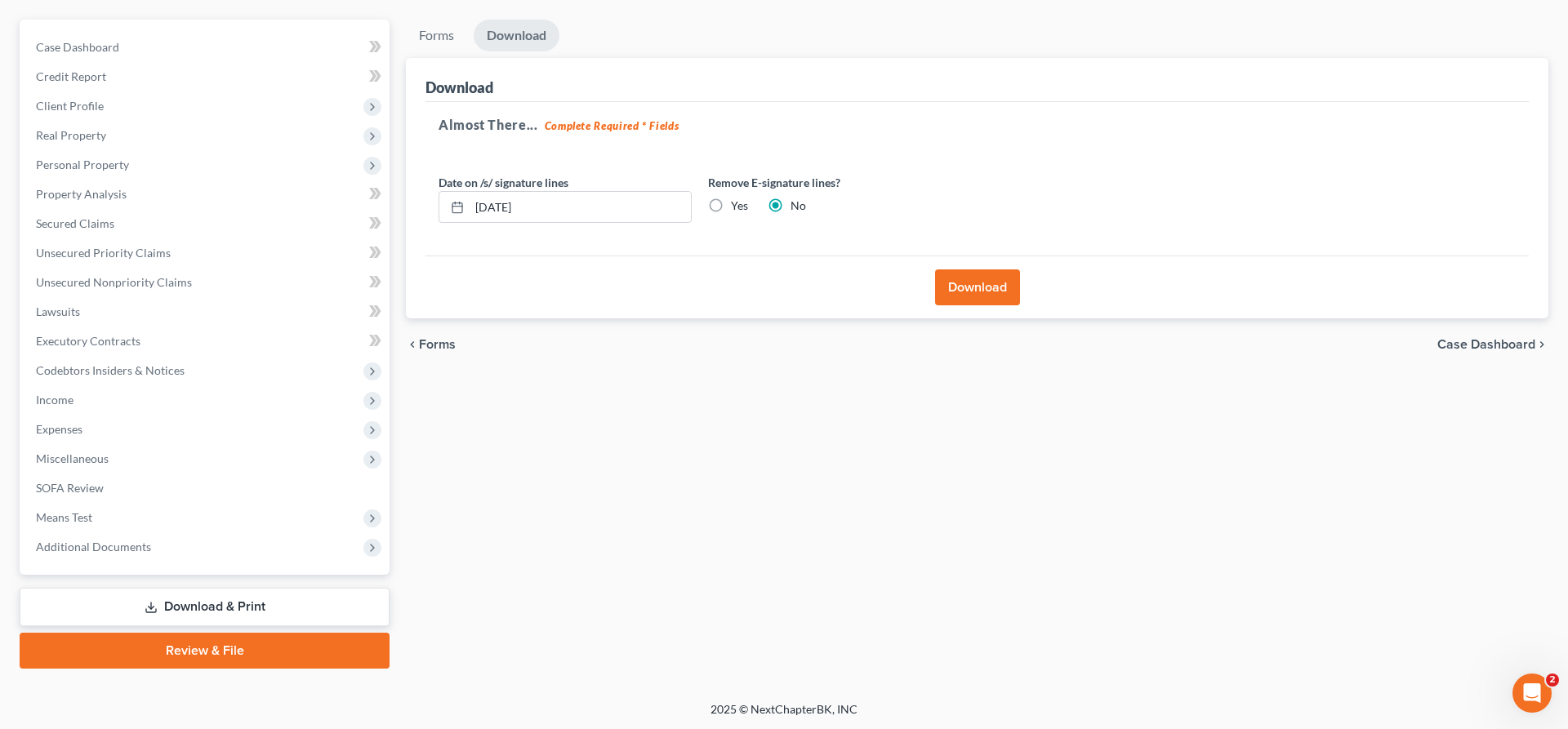
click at [968, 283] on button "Download" at bounding box center [978, 287] width 85 height 36
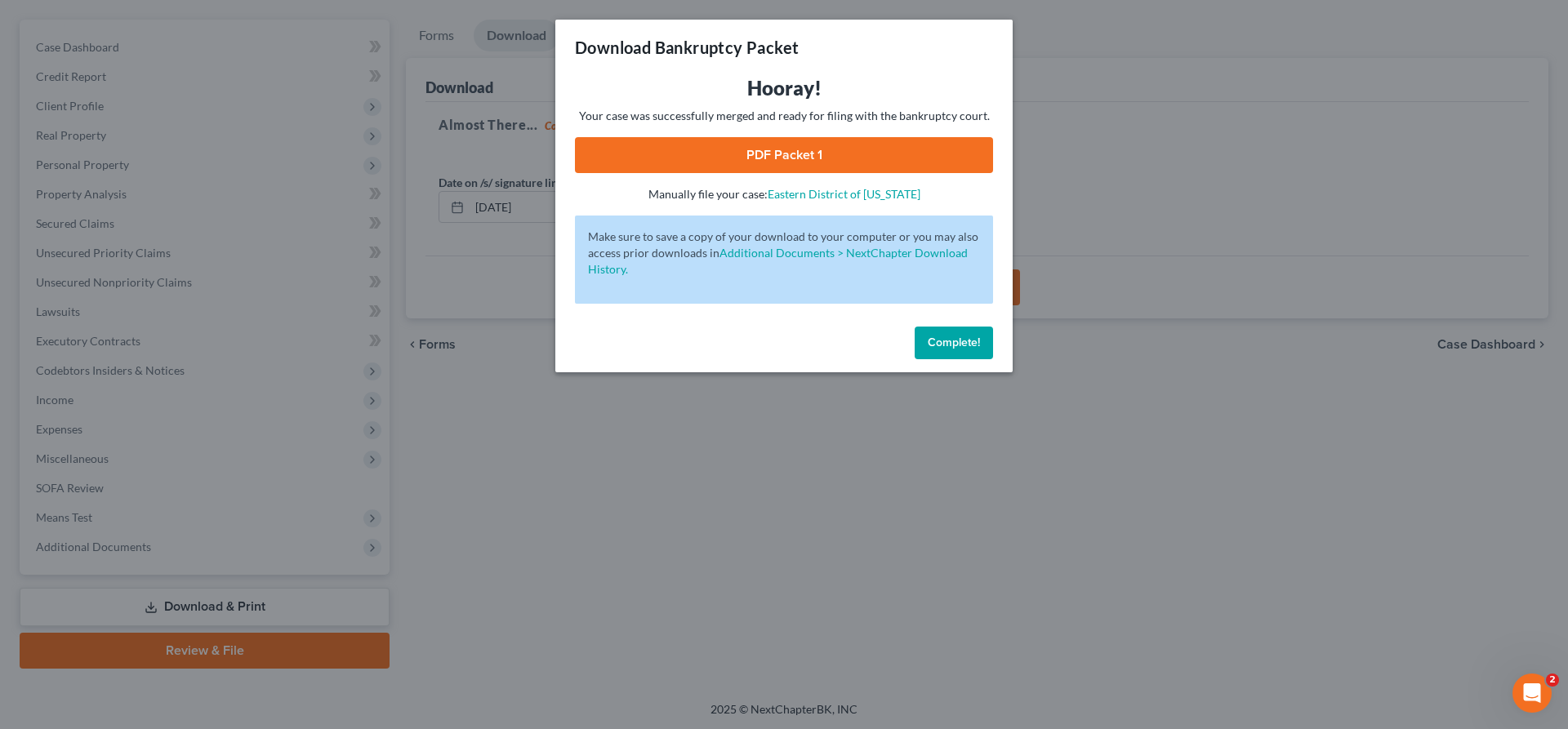
click at [707, 145] on link "PDF Packet 1" at bounding box center [784, 154] width 419 height 36
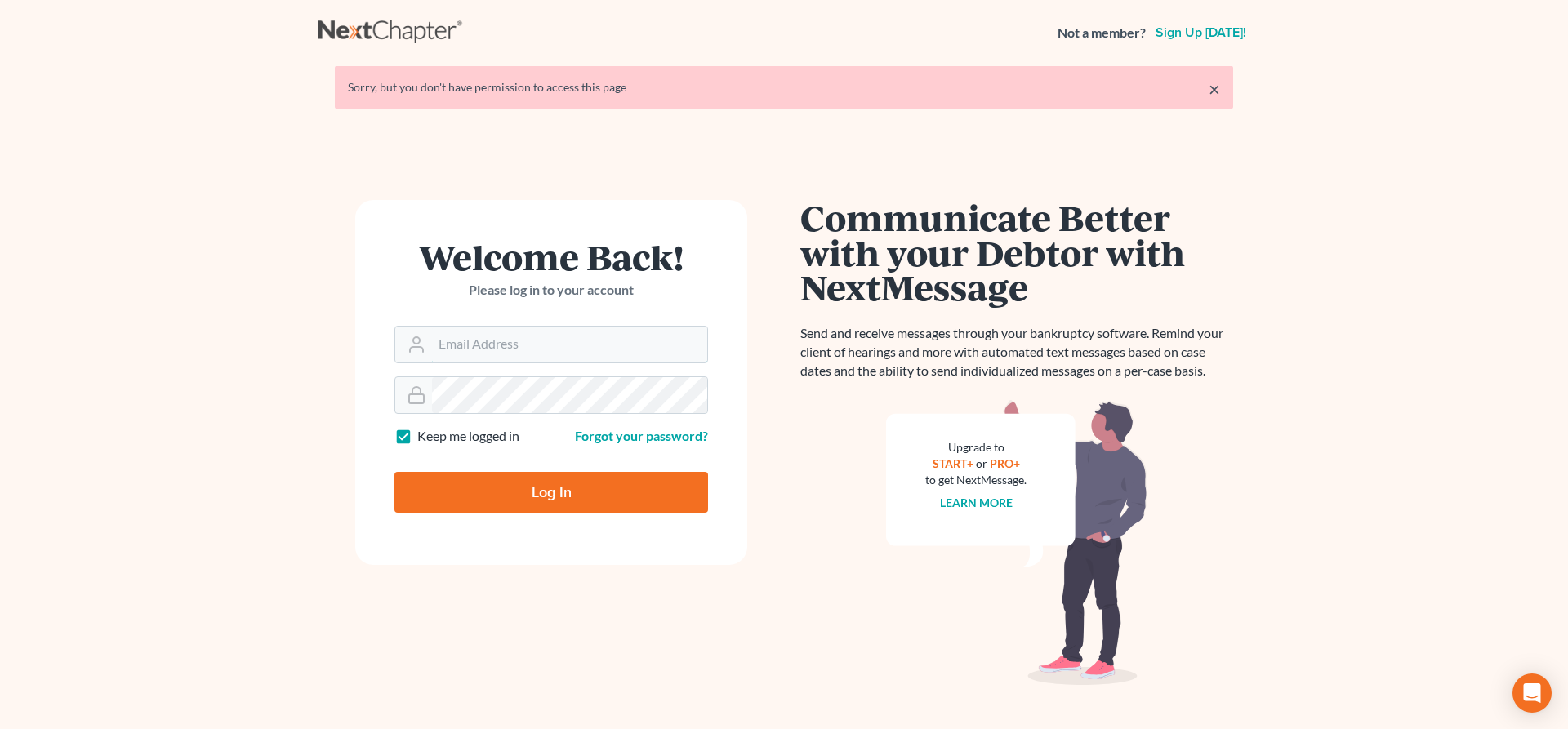
type input "lrubin@pennlawyer.com"
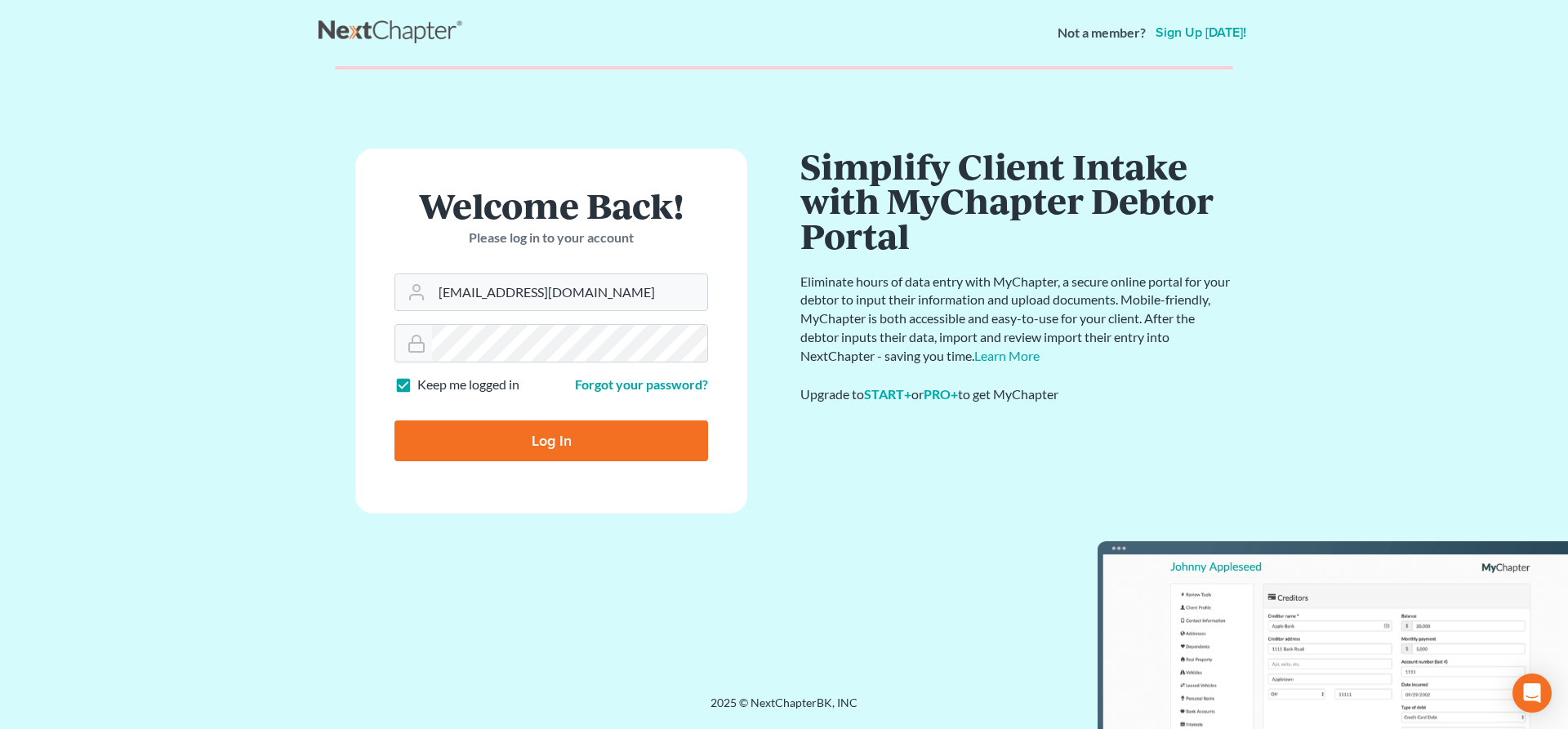
type input "Thinking..."
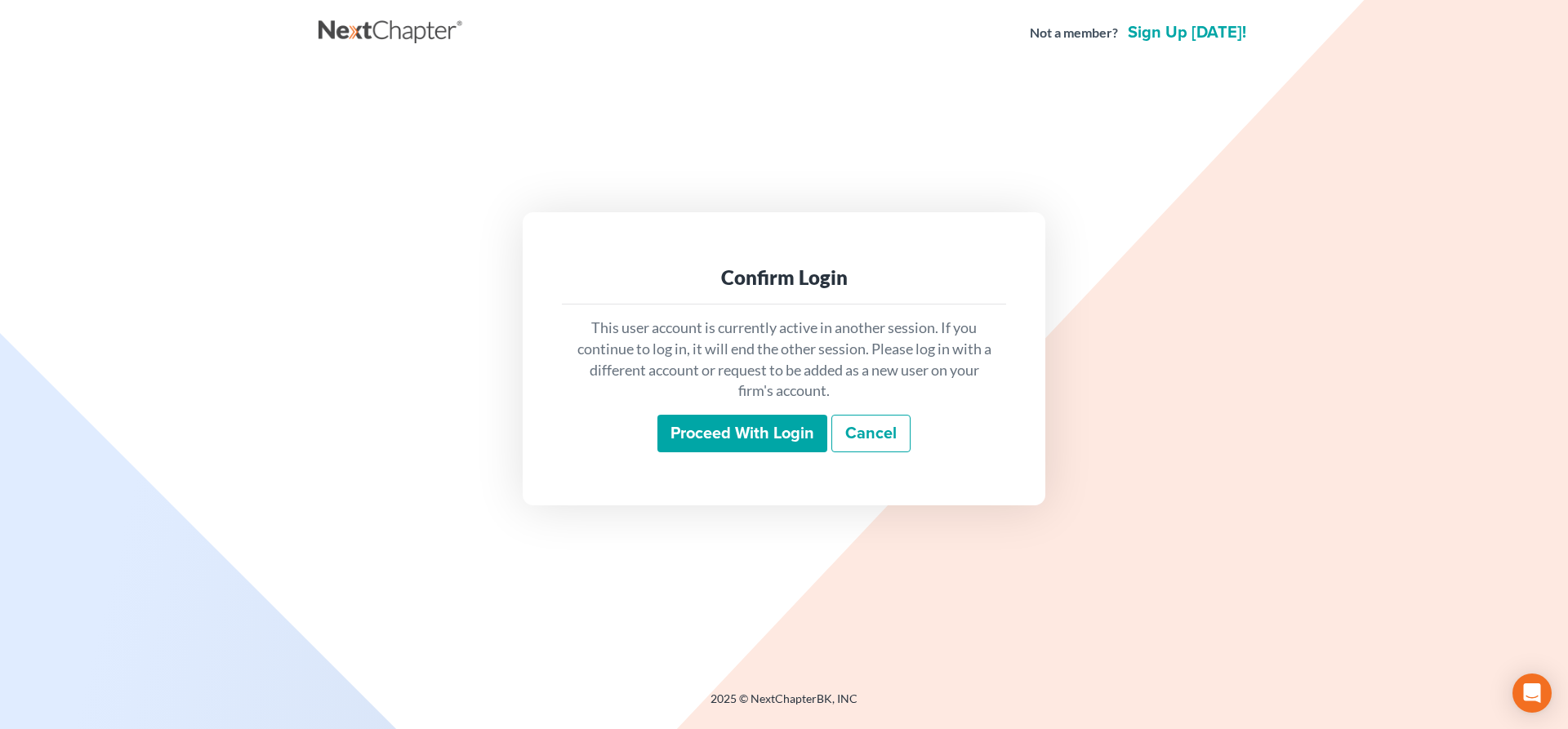
click at [708, 422] on input "Proceed with login" at bounding box center [742, 433] width 170 height 38
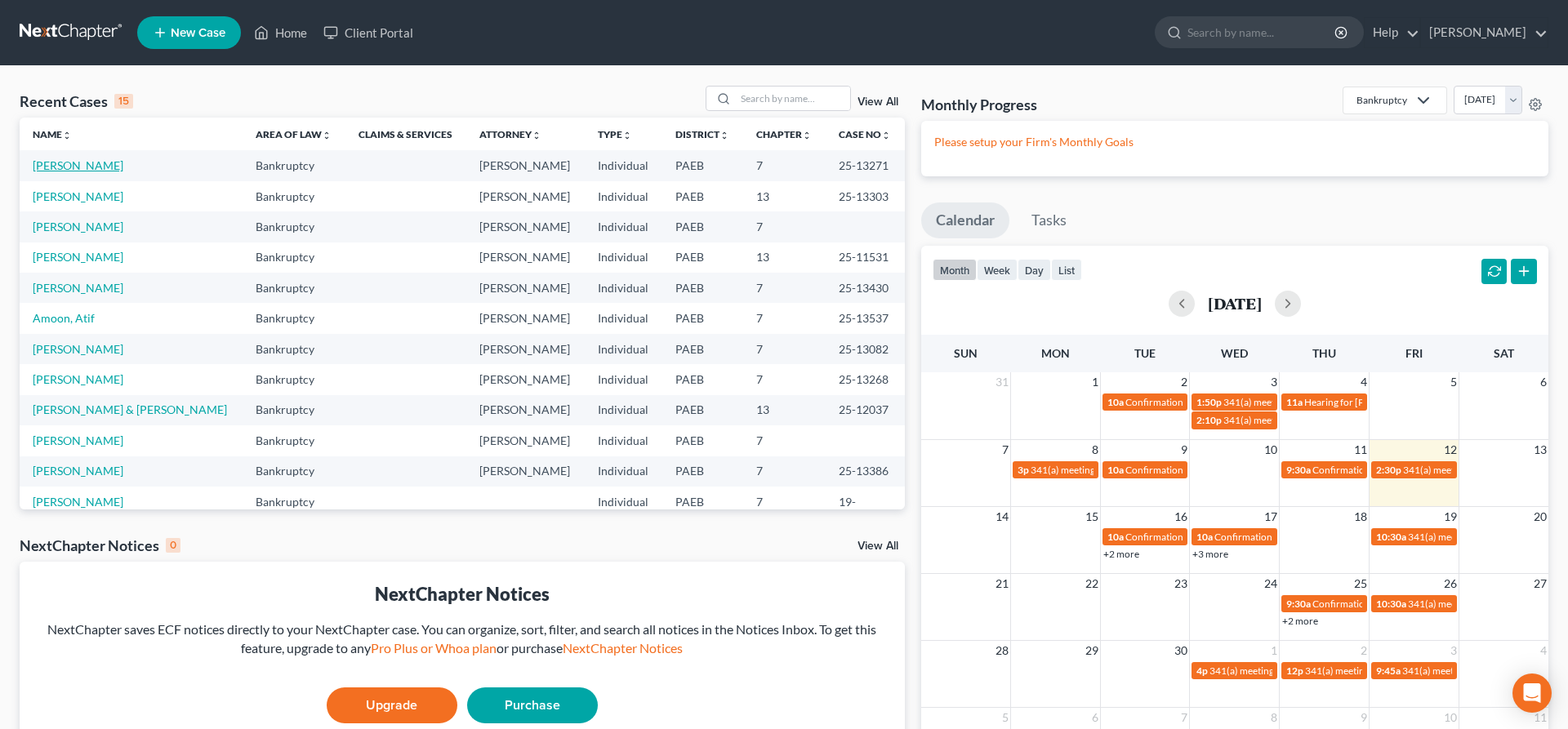
click at [58, 164] on link "Nguyen, Vinh" at bounding box center [78, 164] width 91 height 14
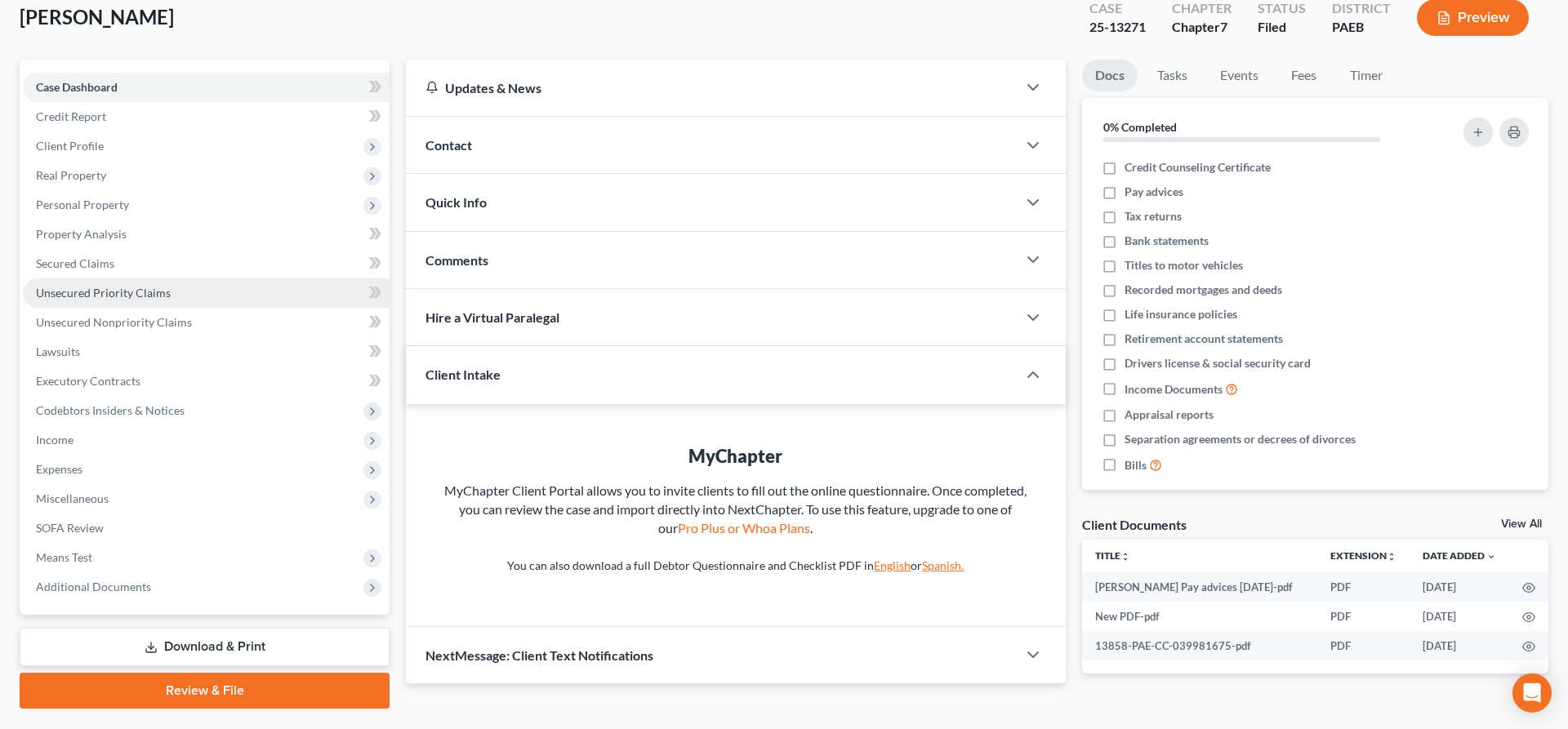
scroll to position [137, 0]
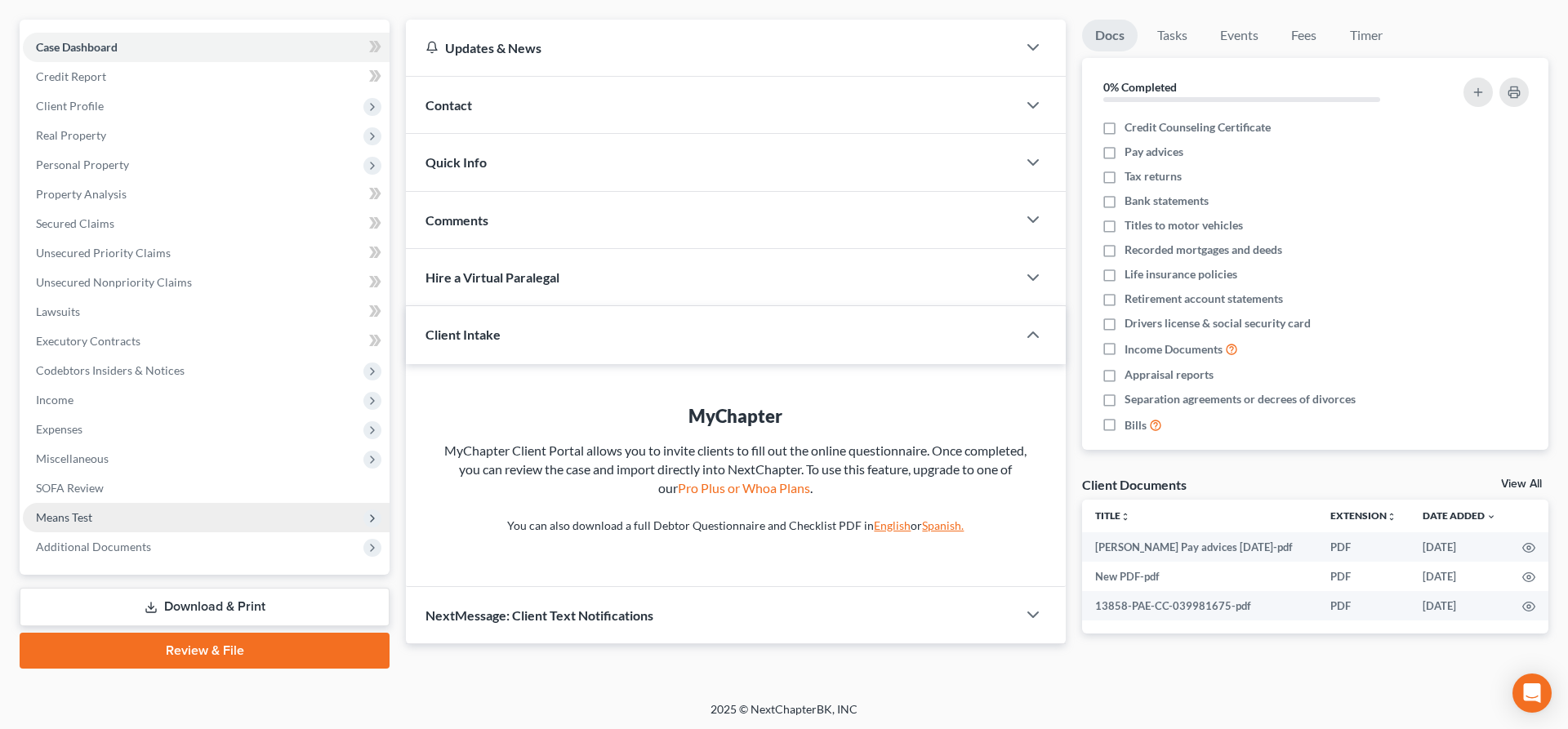
click at [85, 516] on span "Means Test" at bounding box center [64, 516] width 56 height 14
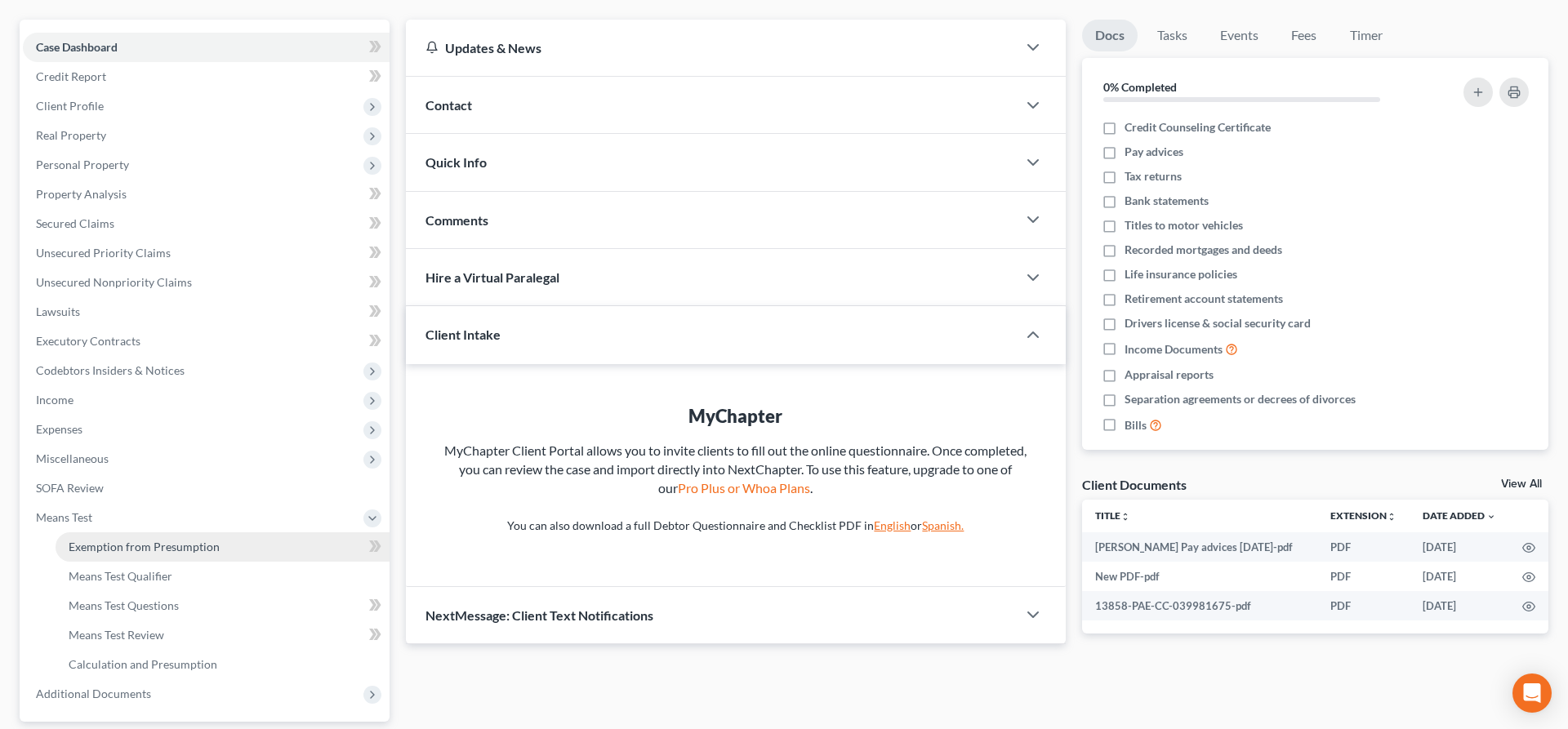
click at [132, 542] on span "Exemption from Presumption" at bounding box center [144, 546] width 152 height 14
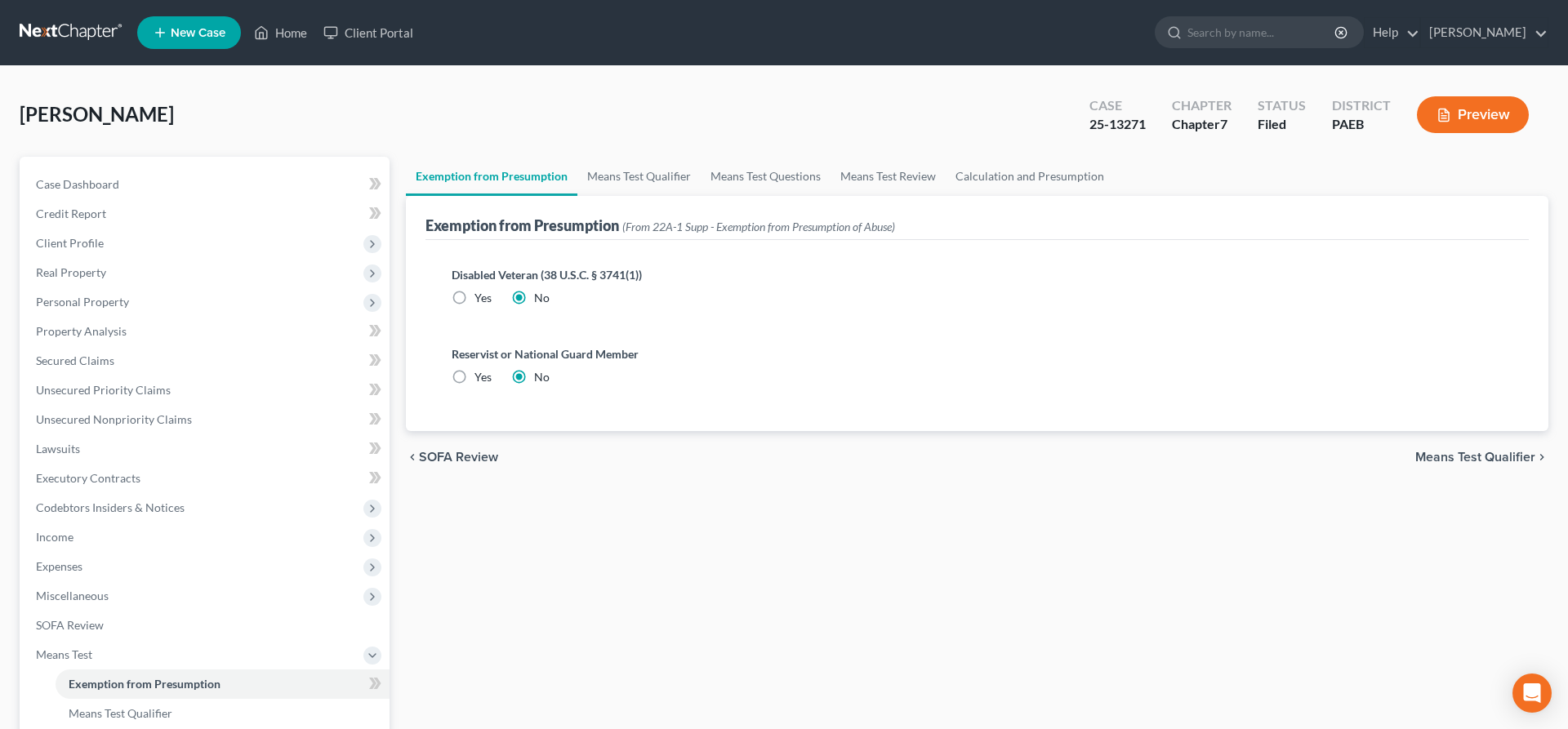
click at [1505, 458] on span "Means Test Qualifier" at bounding box center [1476, 457] width 120 height 13
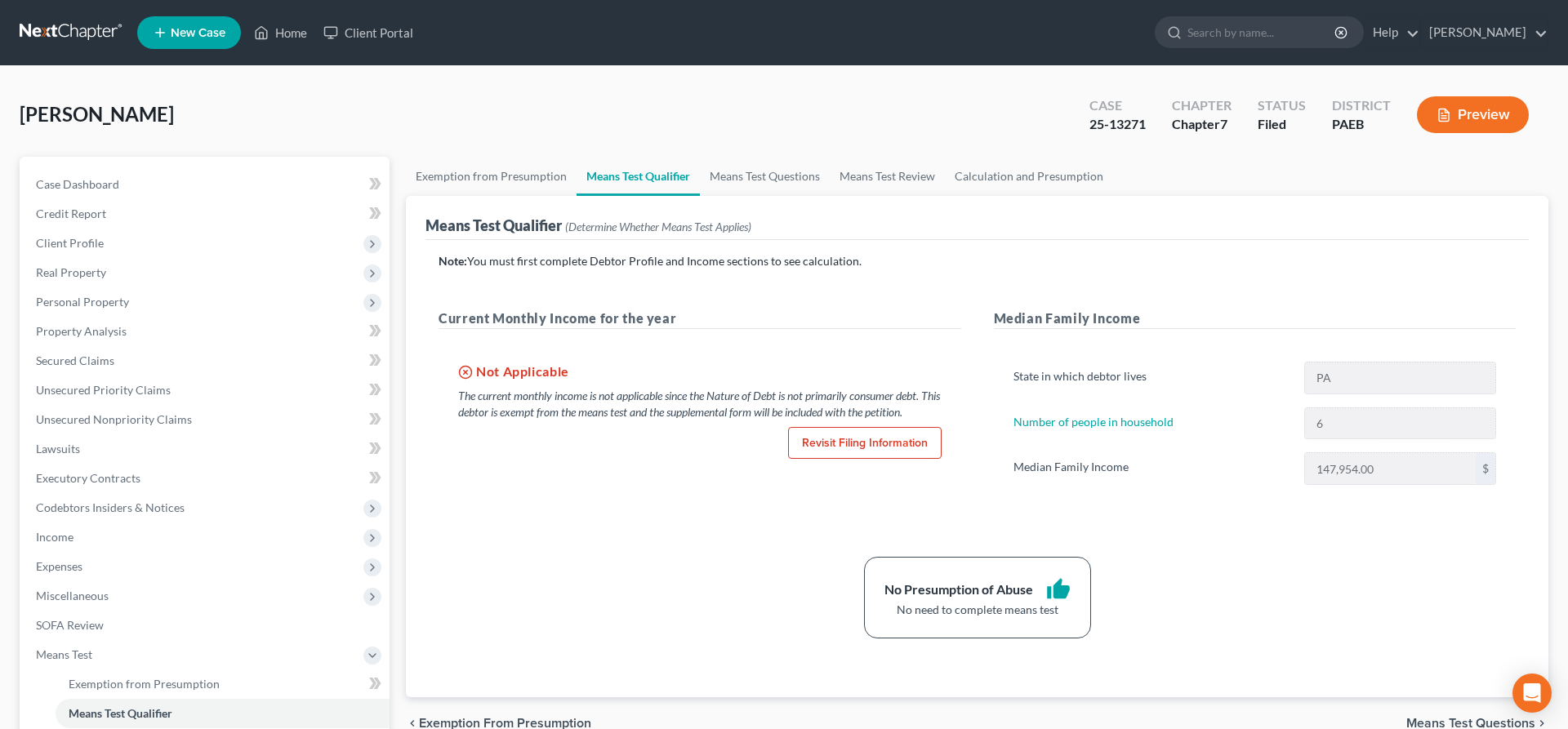
click at [869, 432] on link "Revisit Filing Information" at bounding box center [865, 443] width 153 height 32
select select "2"
select select "0"
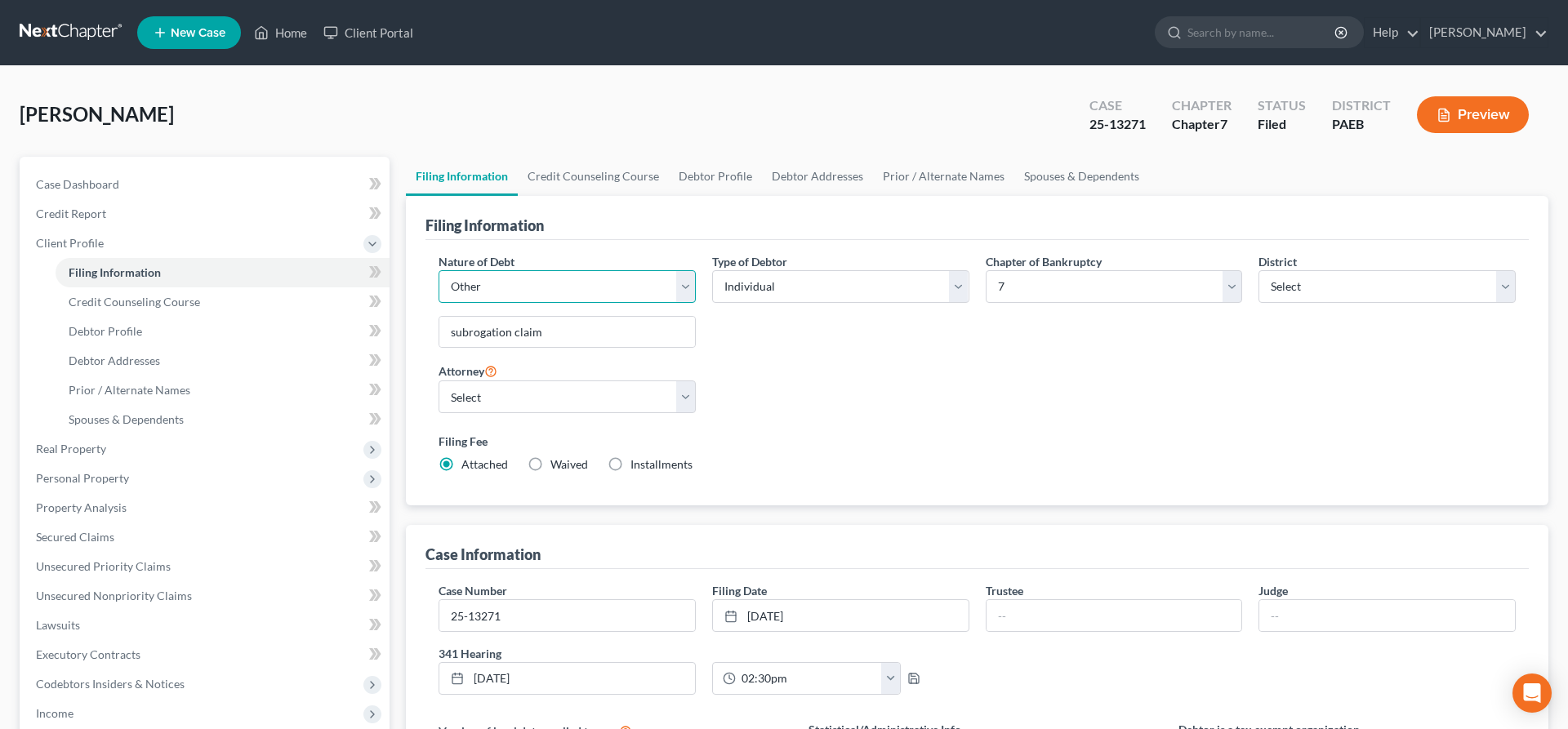
click at [439, 271] on select "Select Business Consumer Other" at bounding box center [567, 286] width 257 height 32
drag, startPoint x: 622, startPoint y: 286, endPoint x: 818, endPoint y: 430, distance: 243.2
click at [818, 430] on div "Filing Fee Attached Waived Waived Installments Installments" at bounding box center [977, 456] width 1093 height 60
